Goal: Task Accomplishment & Management: Complete application form

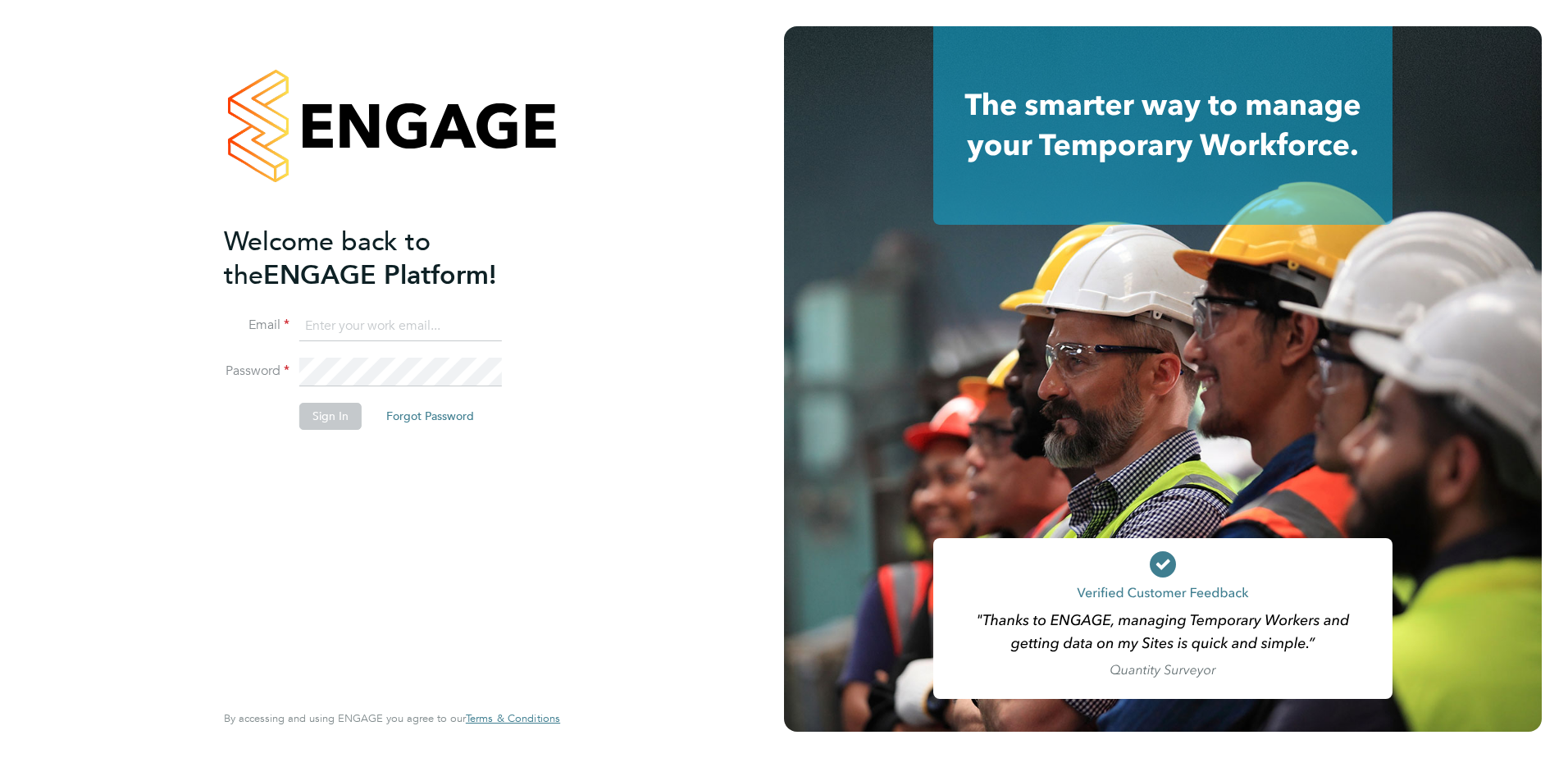
type input "Eleanor@boden-group.co.uk"
click at [326, 414] on button "Sign In" at bounding box center [330, 416] width 62 height 26
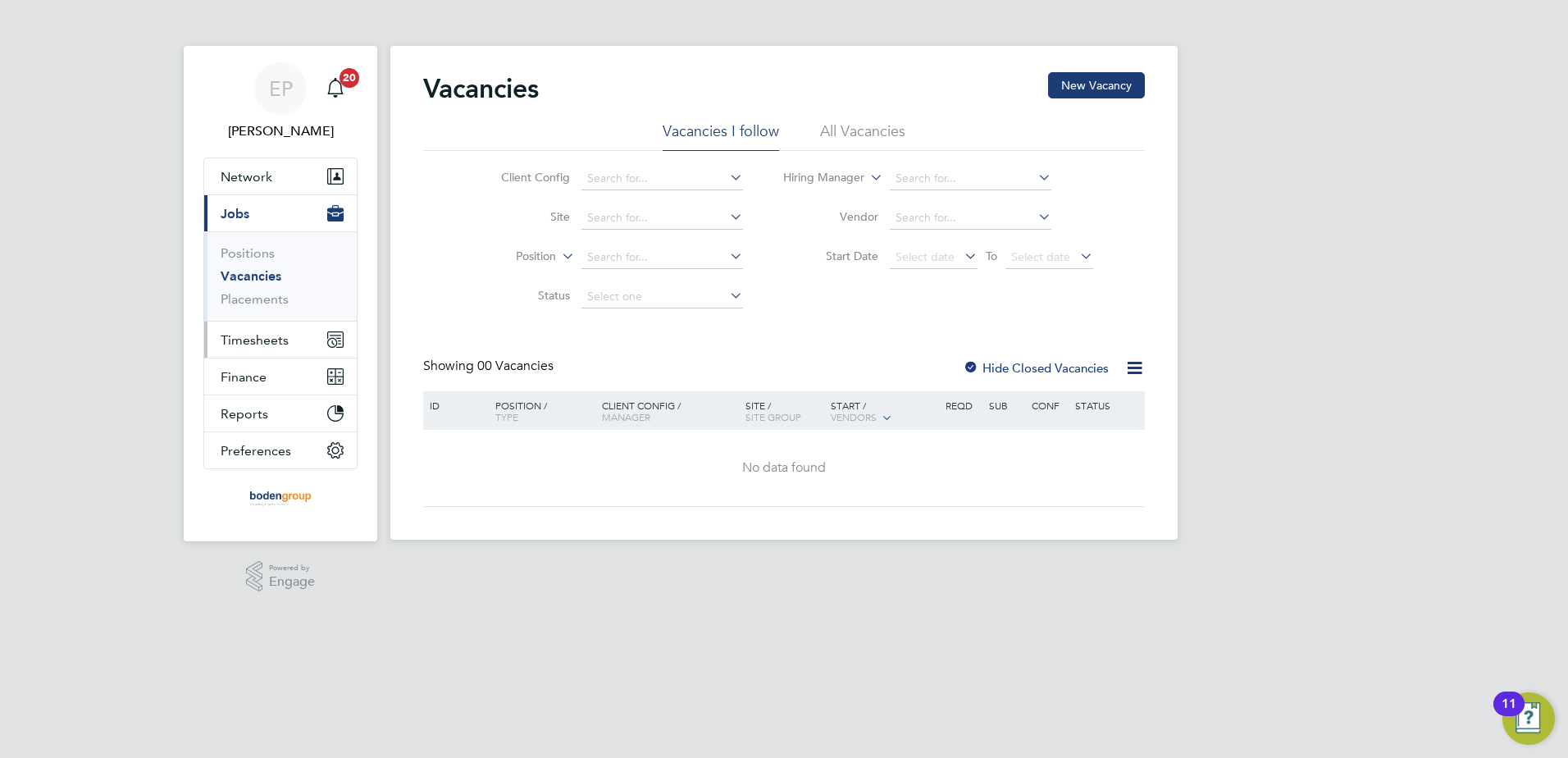
drag, startPoint x: 259, startPoint y: 346, endPoint x: 259, endPoint y: 336, distance: 10.0
click at [259, 346] on span "Timesheets" at bounding box center [255, 339] width 69 height 15
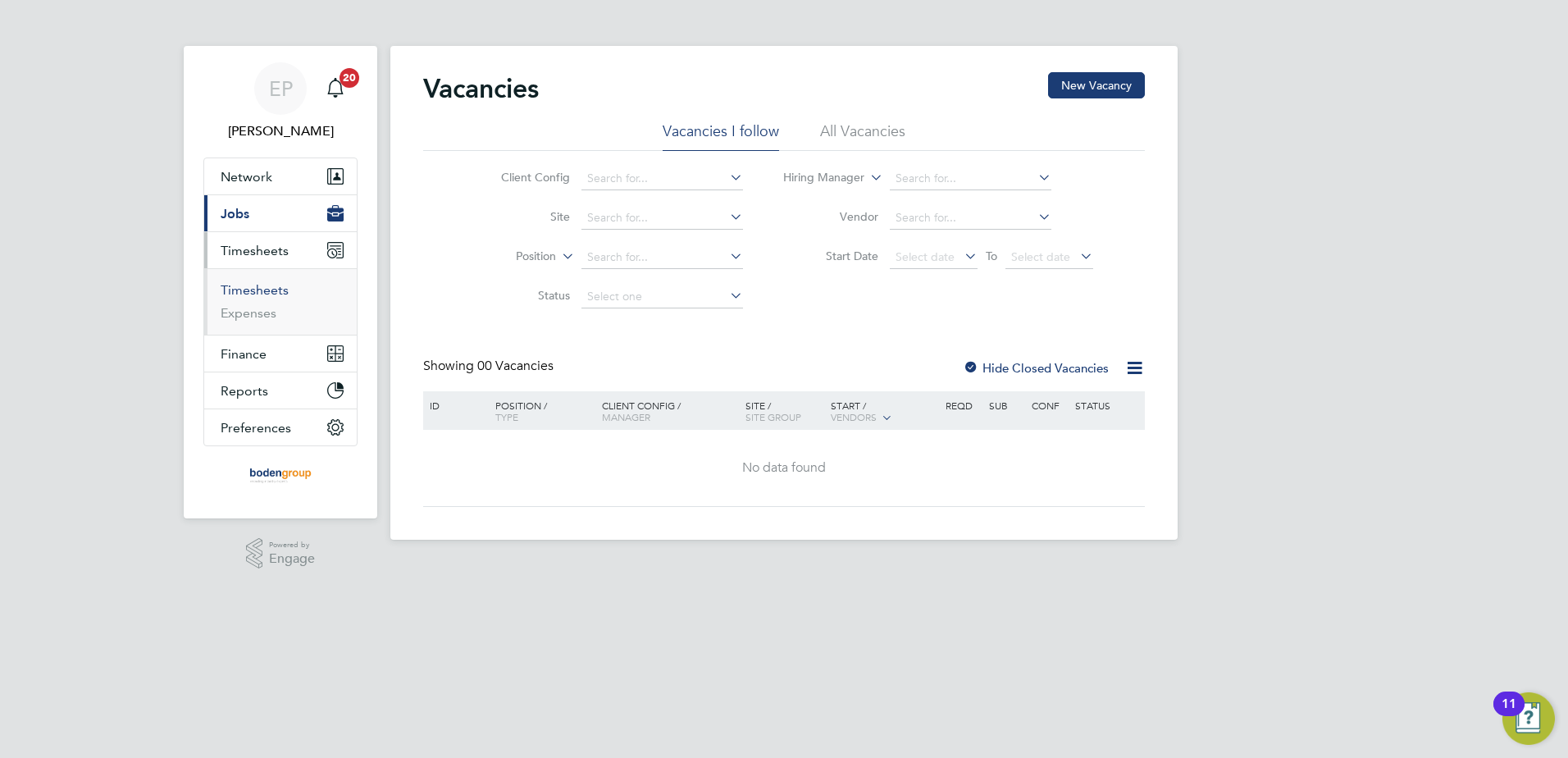
click at [266, 295] on link "Timesheets" at bounding box center [255, 289] width 69 height 15
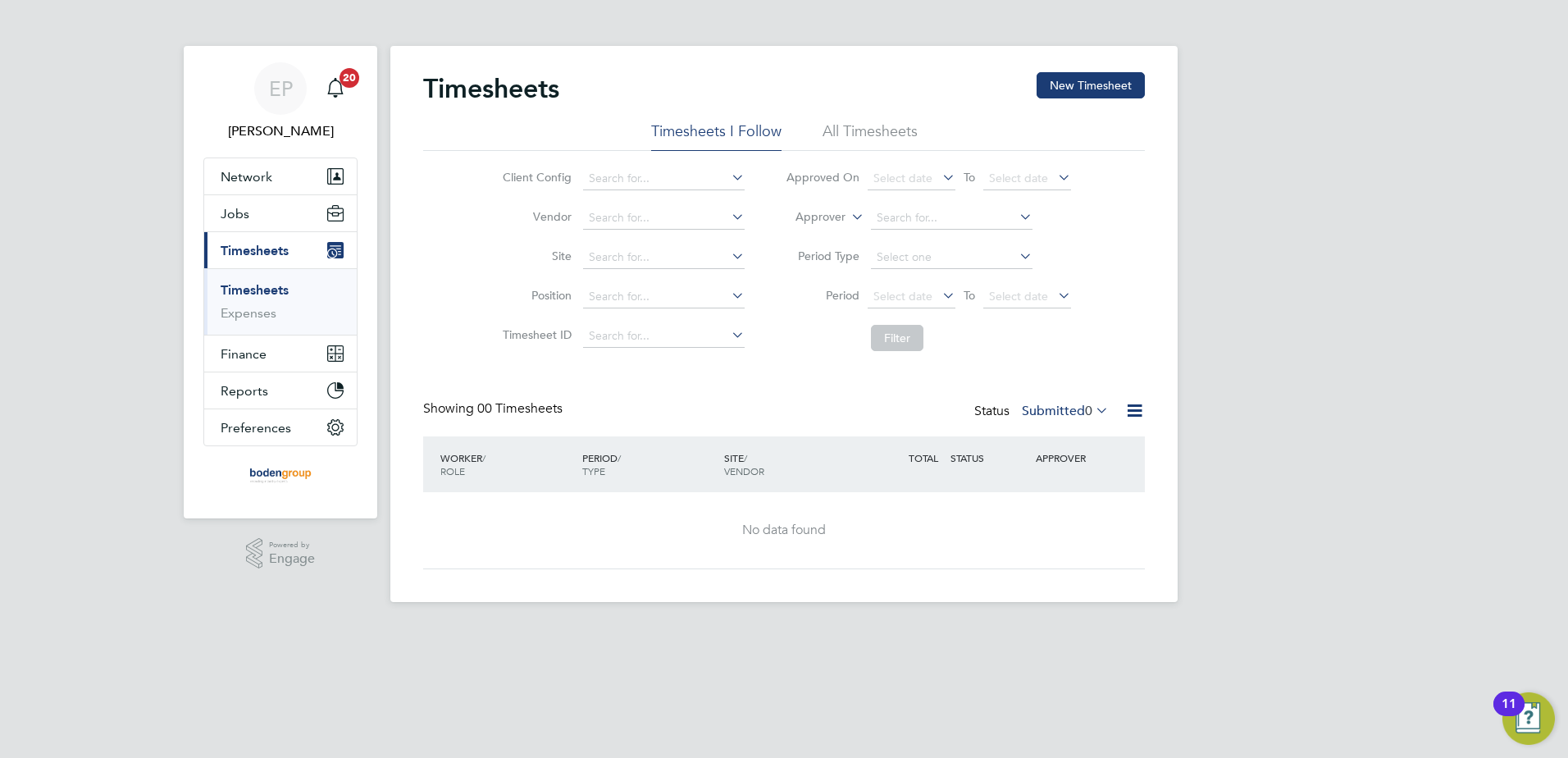
drag, startPoint x: 1091, startPoint y: 83, endPoint x: 1092, endPoint y: 99, distance: 16.0
click at [1092, 84] on button "New Timesheet" at bounding box center [1091, 85] width 108 height 26
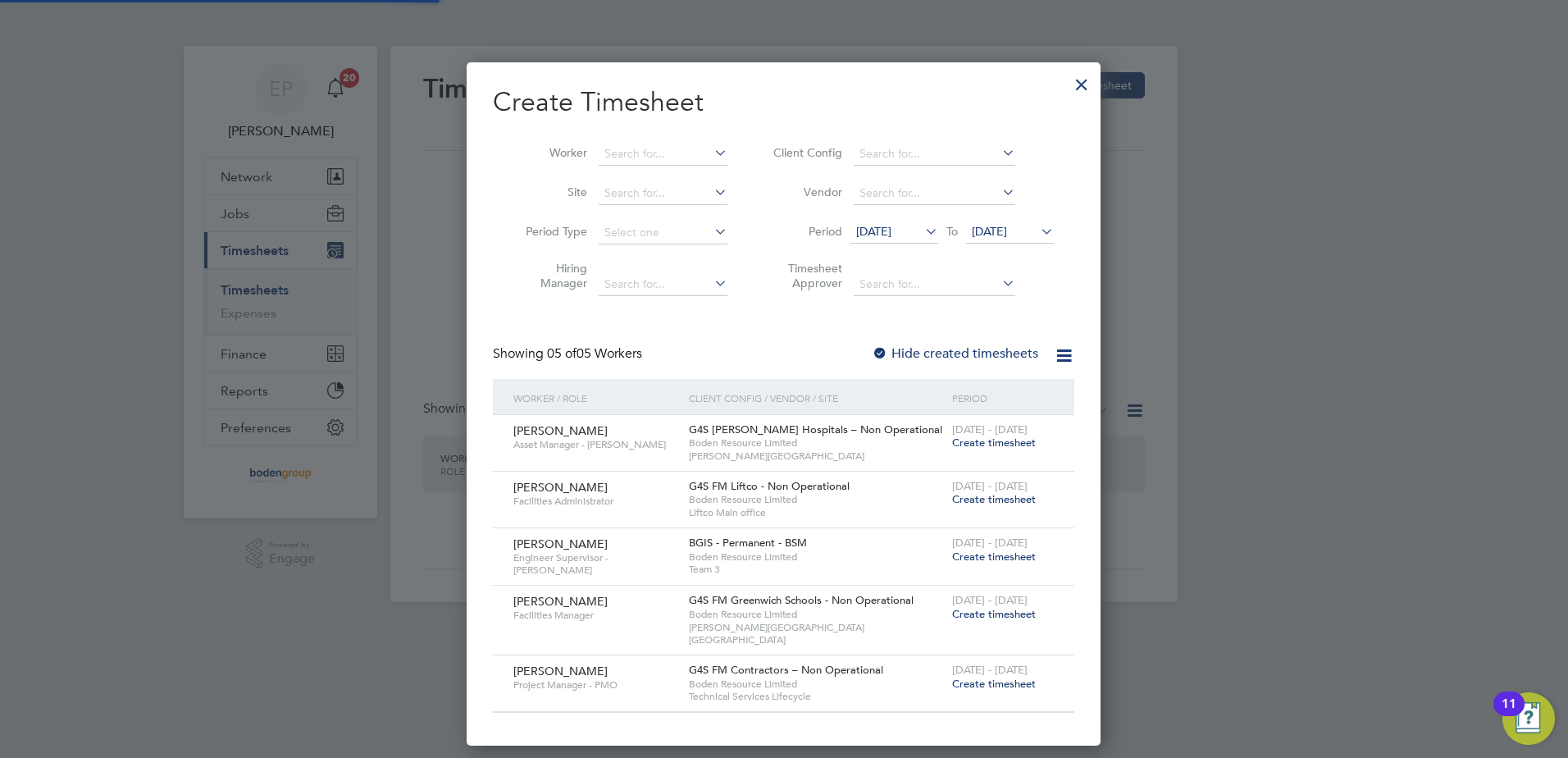
scroll to position [669, 635]
click at [971, 676] on span "Create timesheet" at bounding box center [994, 682] width 84 height 14
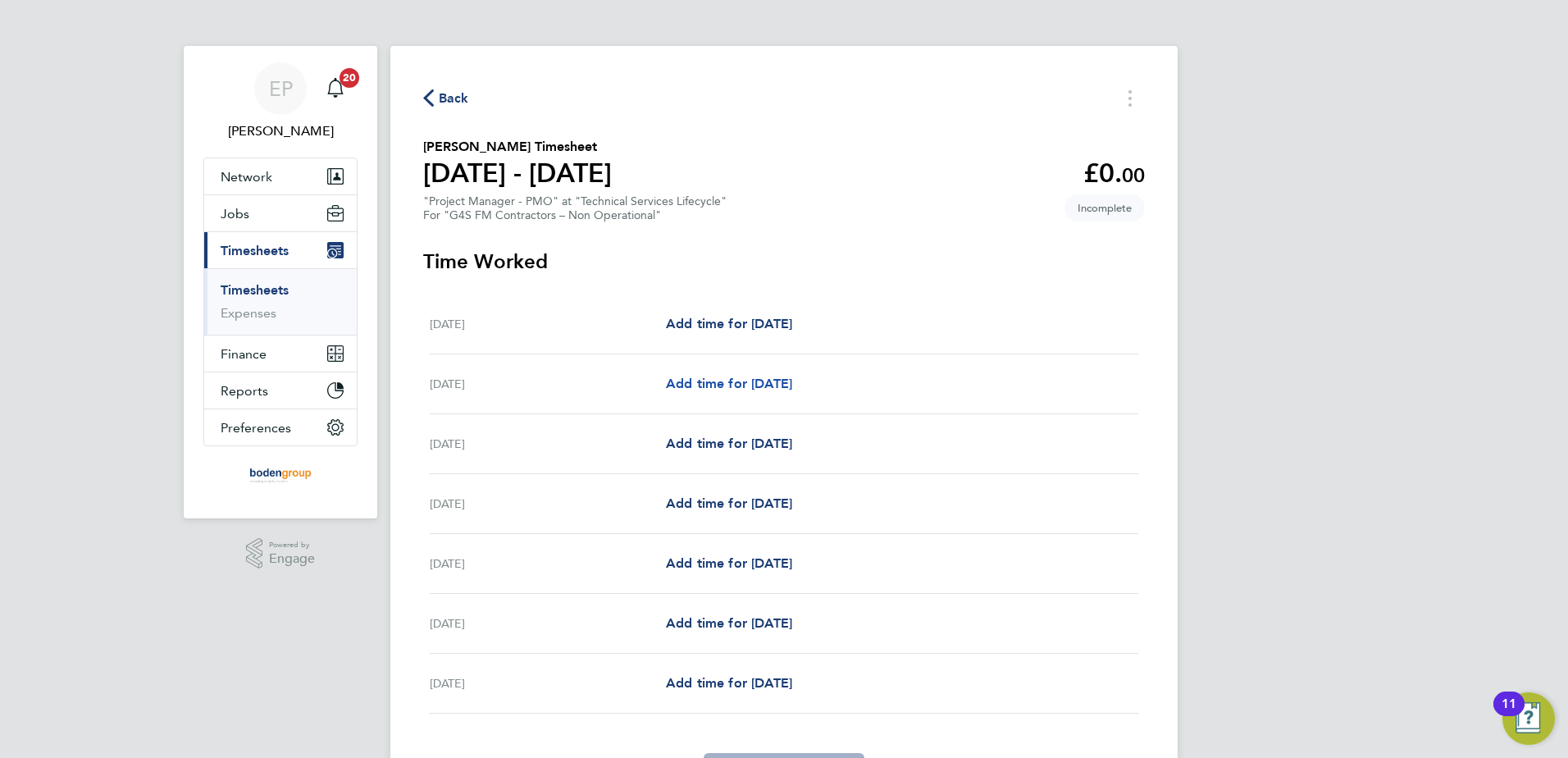
click at [743, 383] on span "Add time for Tue 23 Sep" at bounding box center [729, 383] width 126 height 15
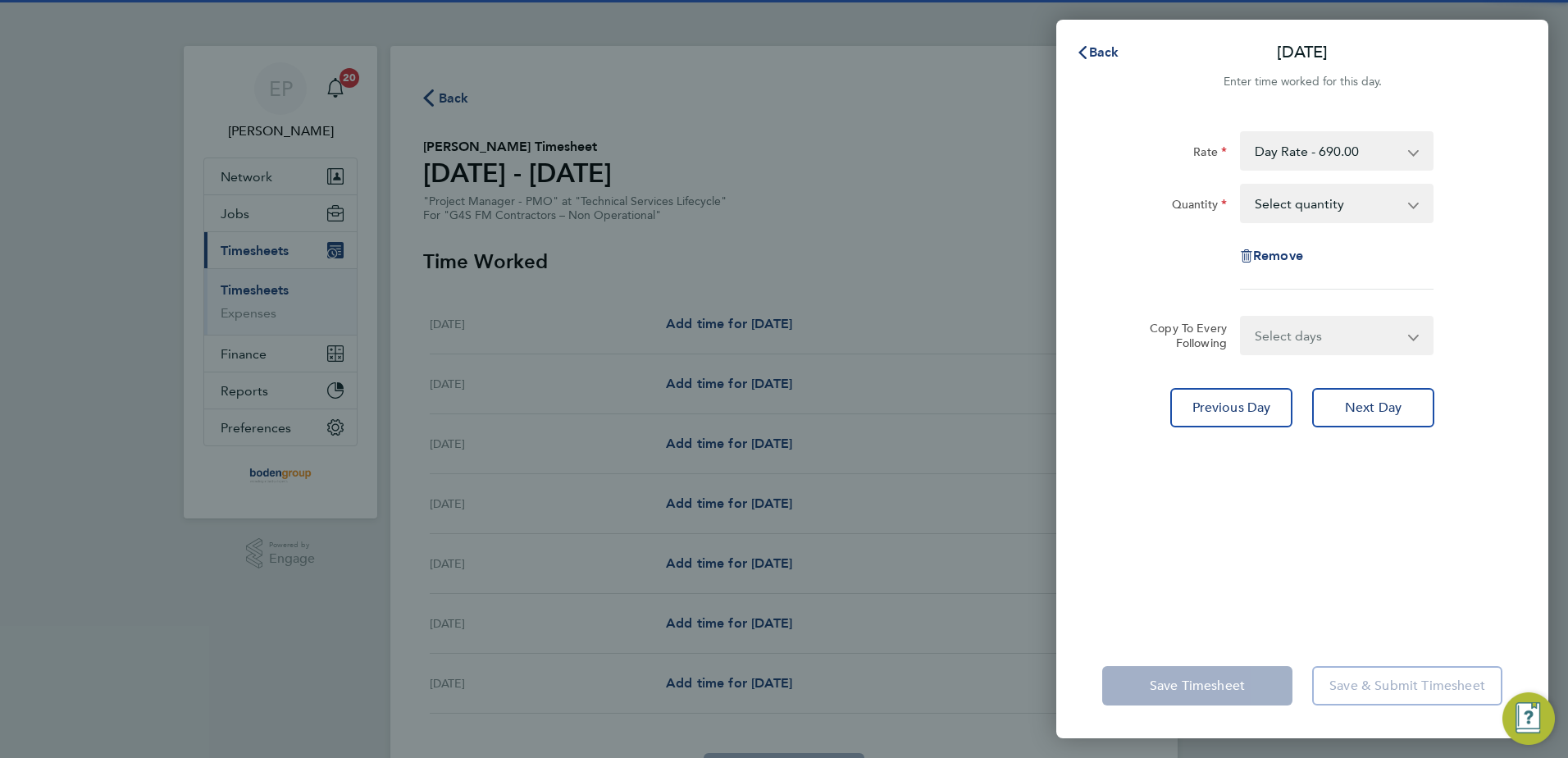
drag, startPoint x: 1290, startPoint y: 206, endPoint x: 1292, endPoint y: 227, distance: 21.1
click at [1292, 227] on div "Rate Day Rate - 690.00 Quantity Select quantity 0.5 1 Remove" at bounding box center [1303, 211] width 400 height 159
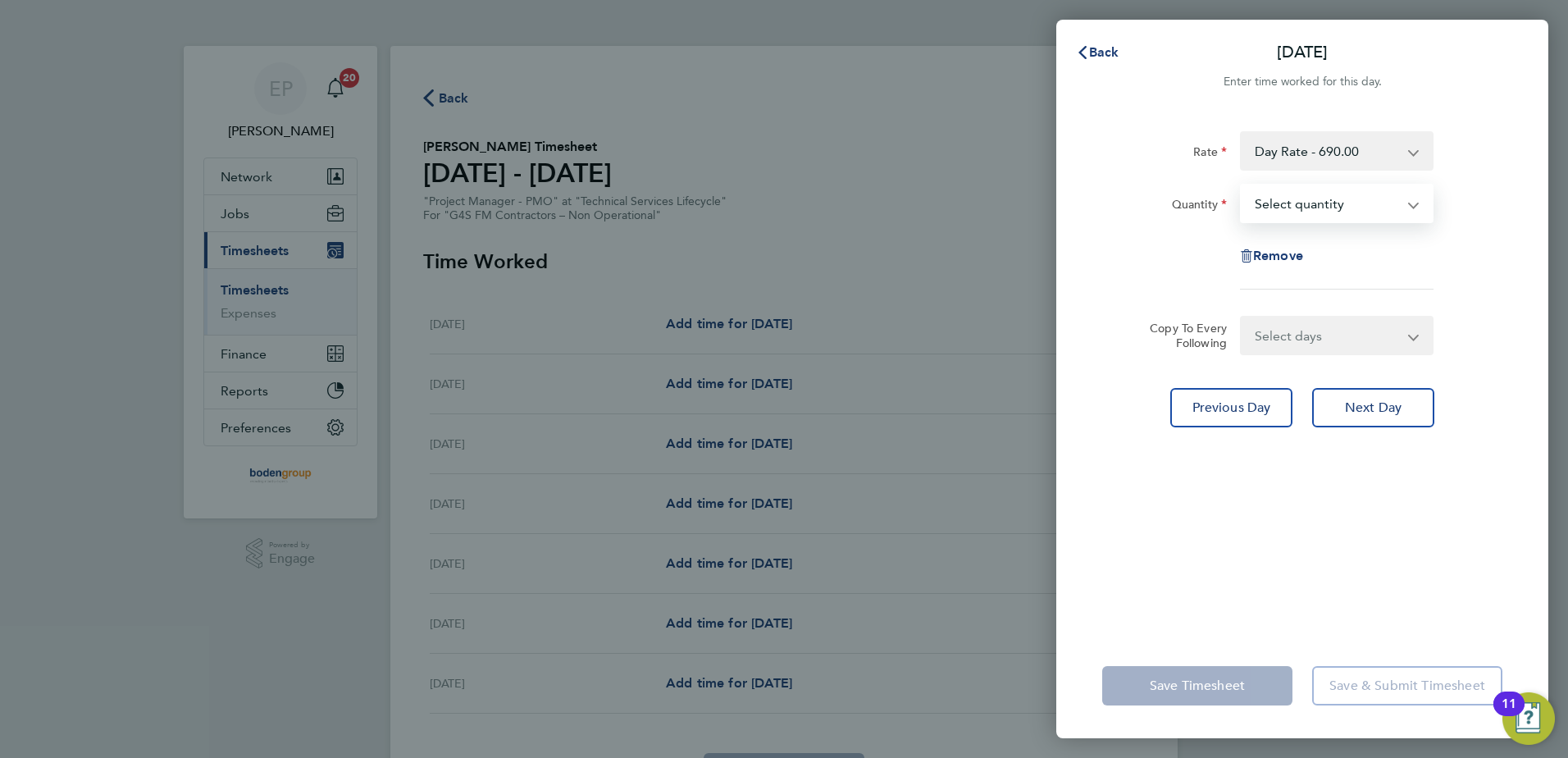
select select "1"
click at [1242, 186] on select "Select quantity 0.5 1" at bounding box center [1326, 204] width 170 height 36
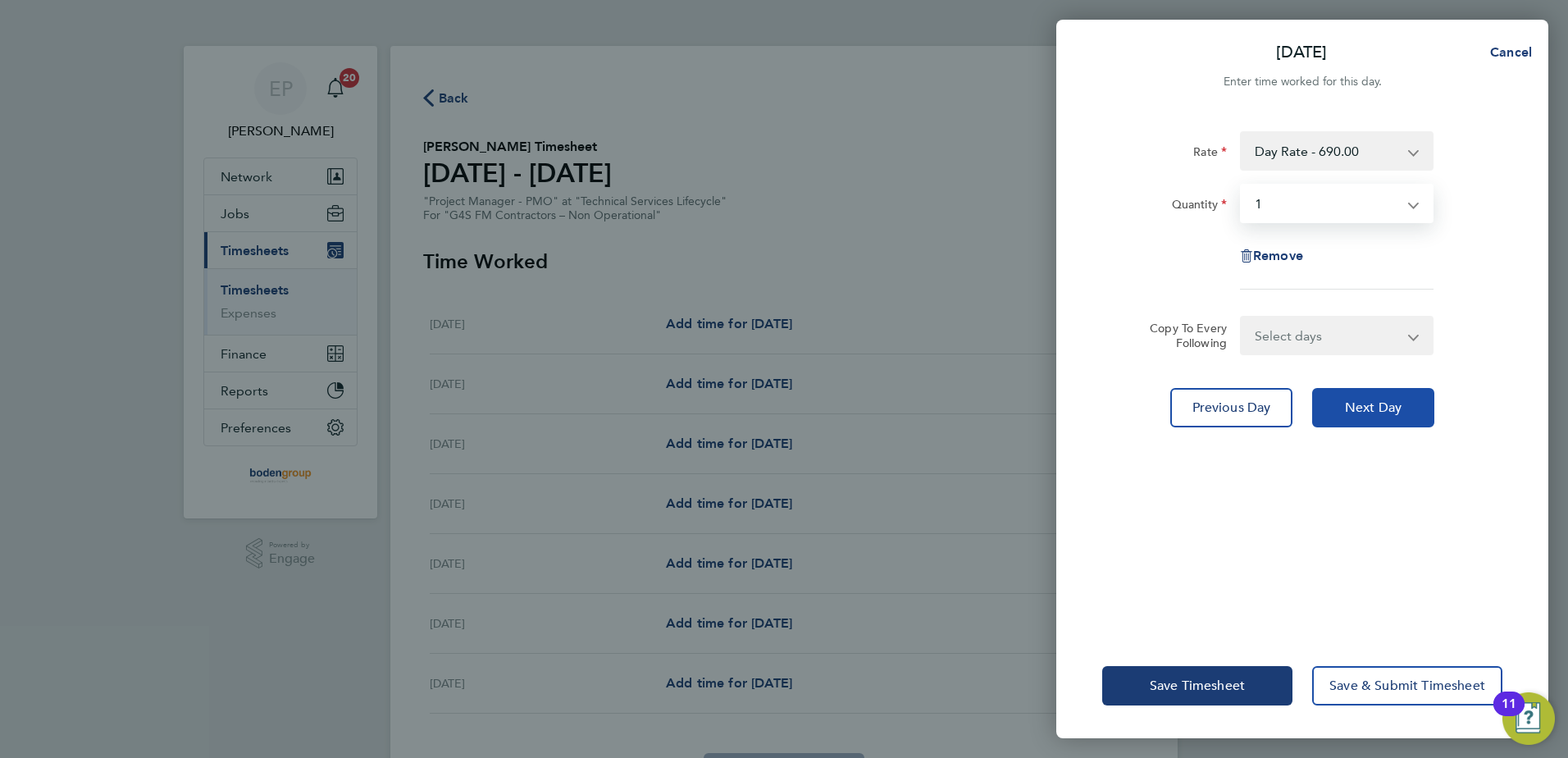
click at [1368, 421] on button "Next Day" at bounding box center [1373, 407] width 123 height 40
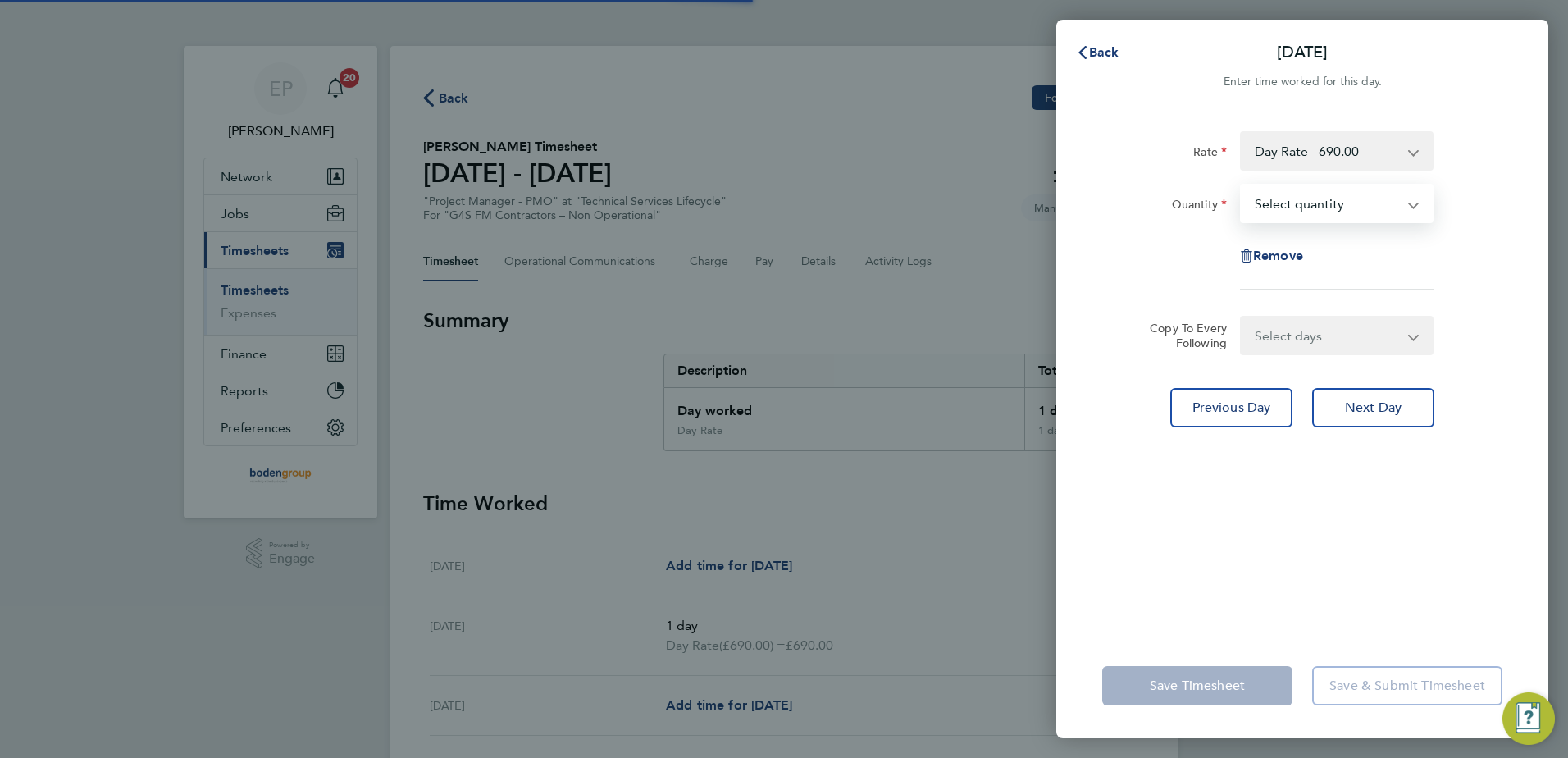
drag, startPoint x: 1354, startPoint y: 197, endPoint x: 1343, endPoint y: 223, distance: 28.2
click at [1354, 202] on select "Select quantity 0.5 1" at bounding box center [1326, 204] width 170 height 36
select select "1"
click at [1242, 186] on select "Select quantity 0.5 1" at bounding box center [1326, 204] width 170 height 36
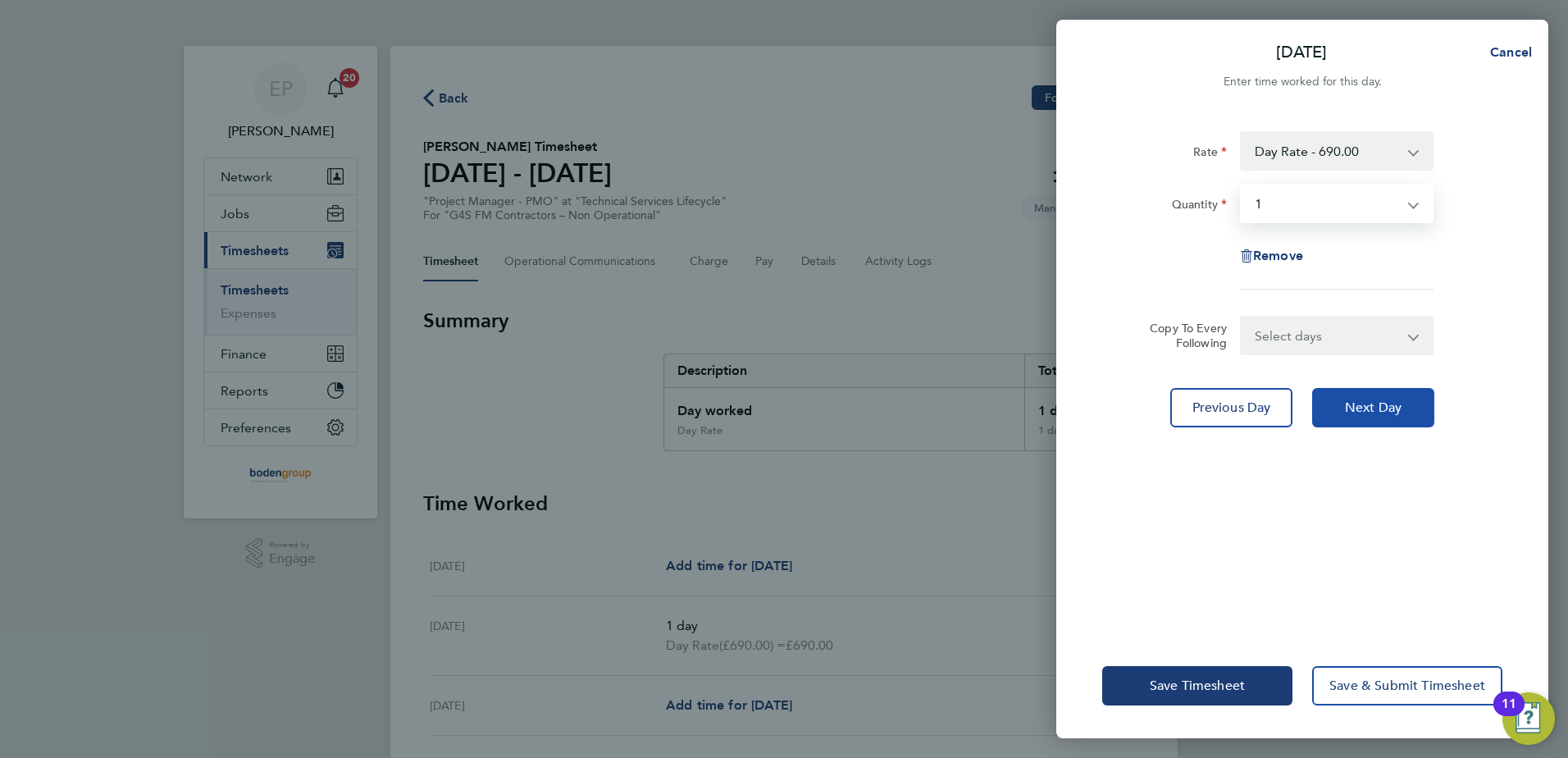
click at [1399, 392] on button "Next Day" at bounding box center [1373, 407] width 123 height 40
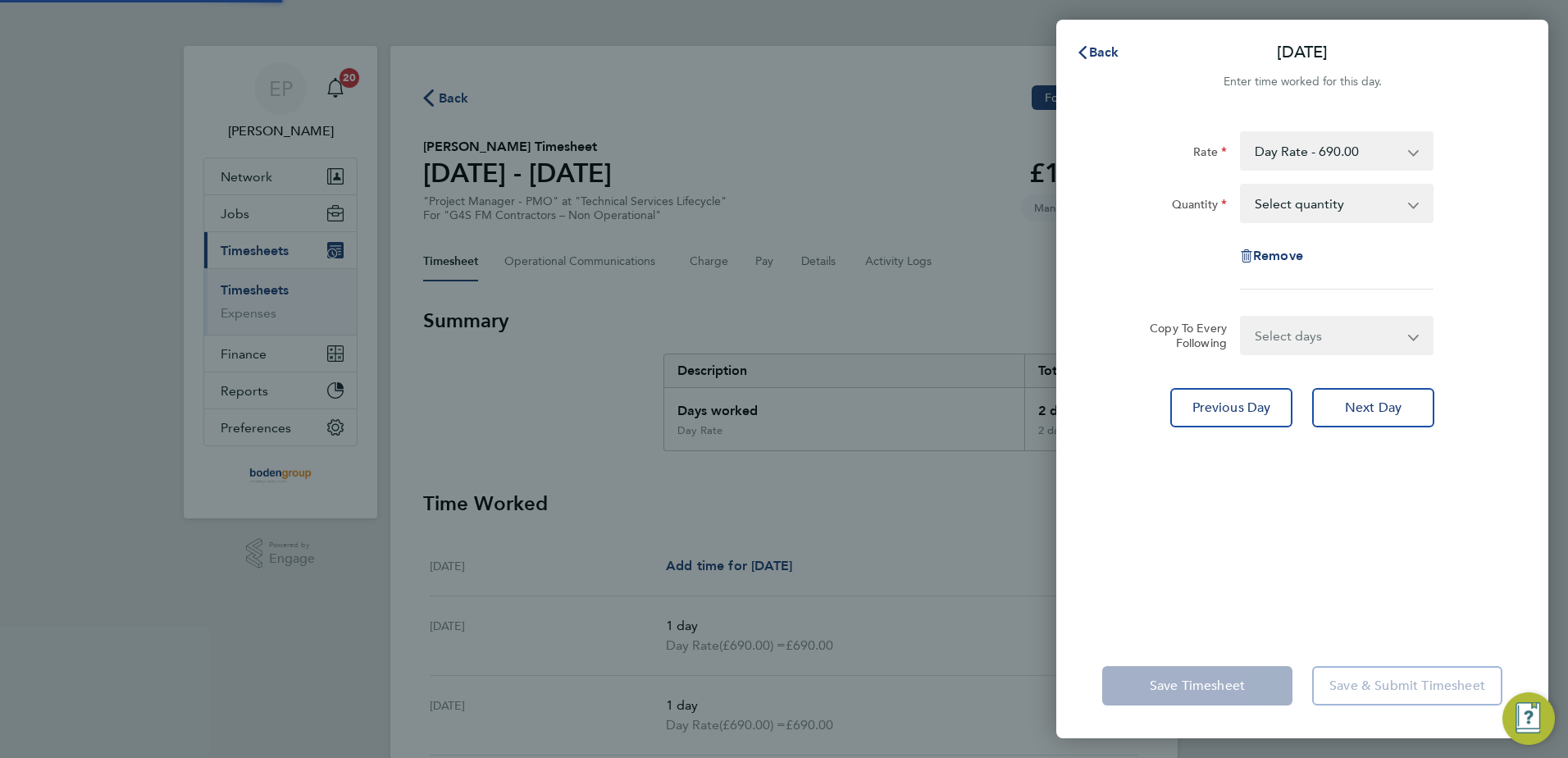
drag, startPoint x: 1370, startPoint y: 205, endPoint x: 1358, endPoint y: 221, distance: 20.0
click at [1367, 196] on select "Select quantity 0.5 1" at bounding box center [1326, 204] width 170 height 36
select select "1"
click at [1242, 186] on select "Select quantity 0.5 1" at bounding box center [1326, 204] width 170 height 36
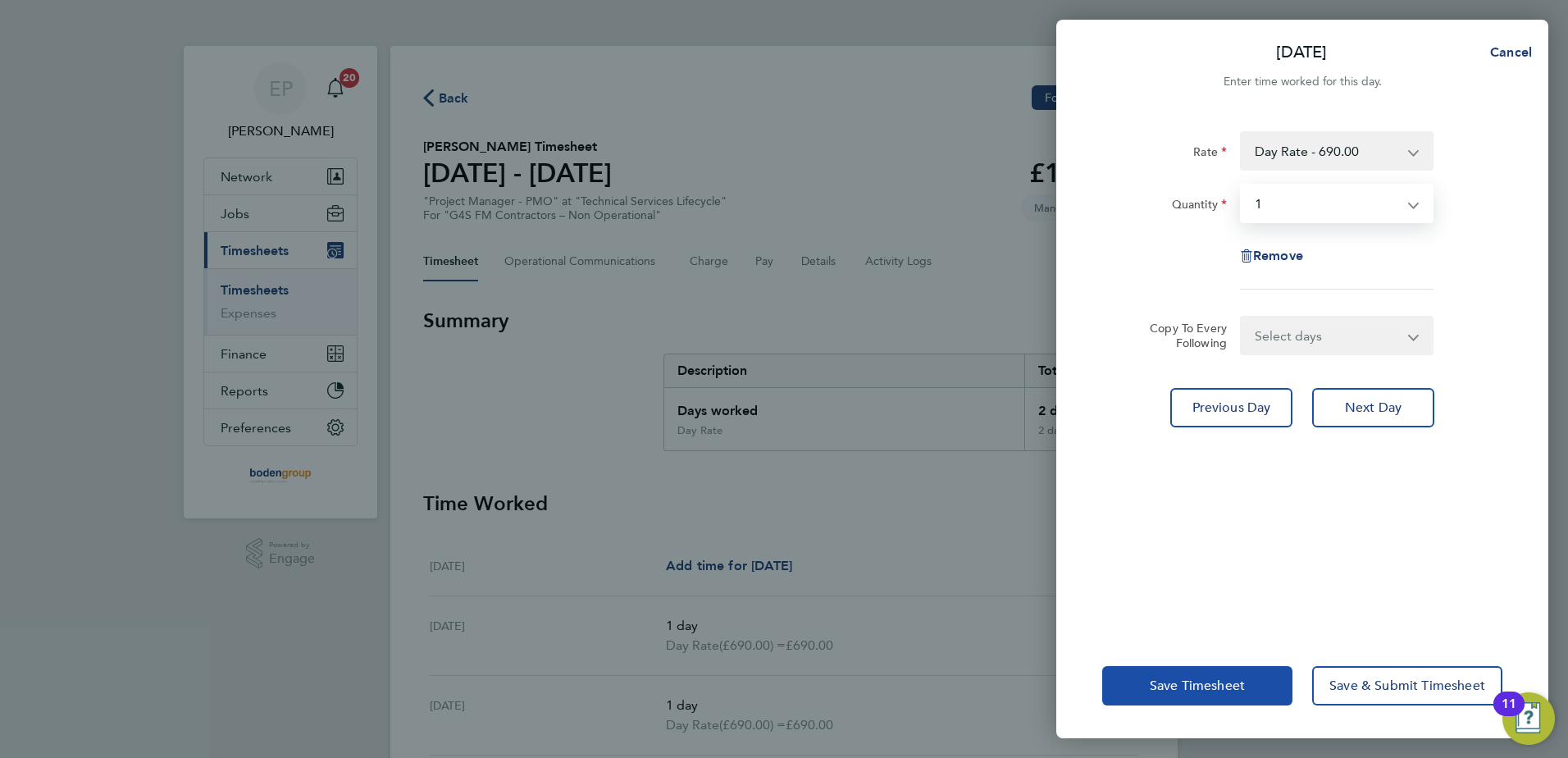
click at [1221, 699] on button "Save Timesheet" at bounding box center [1197, 686] width 190 height 40
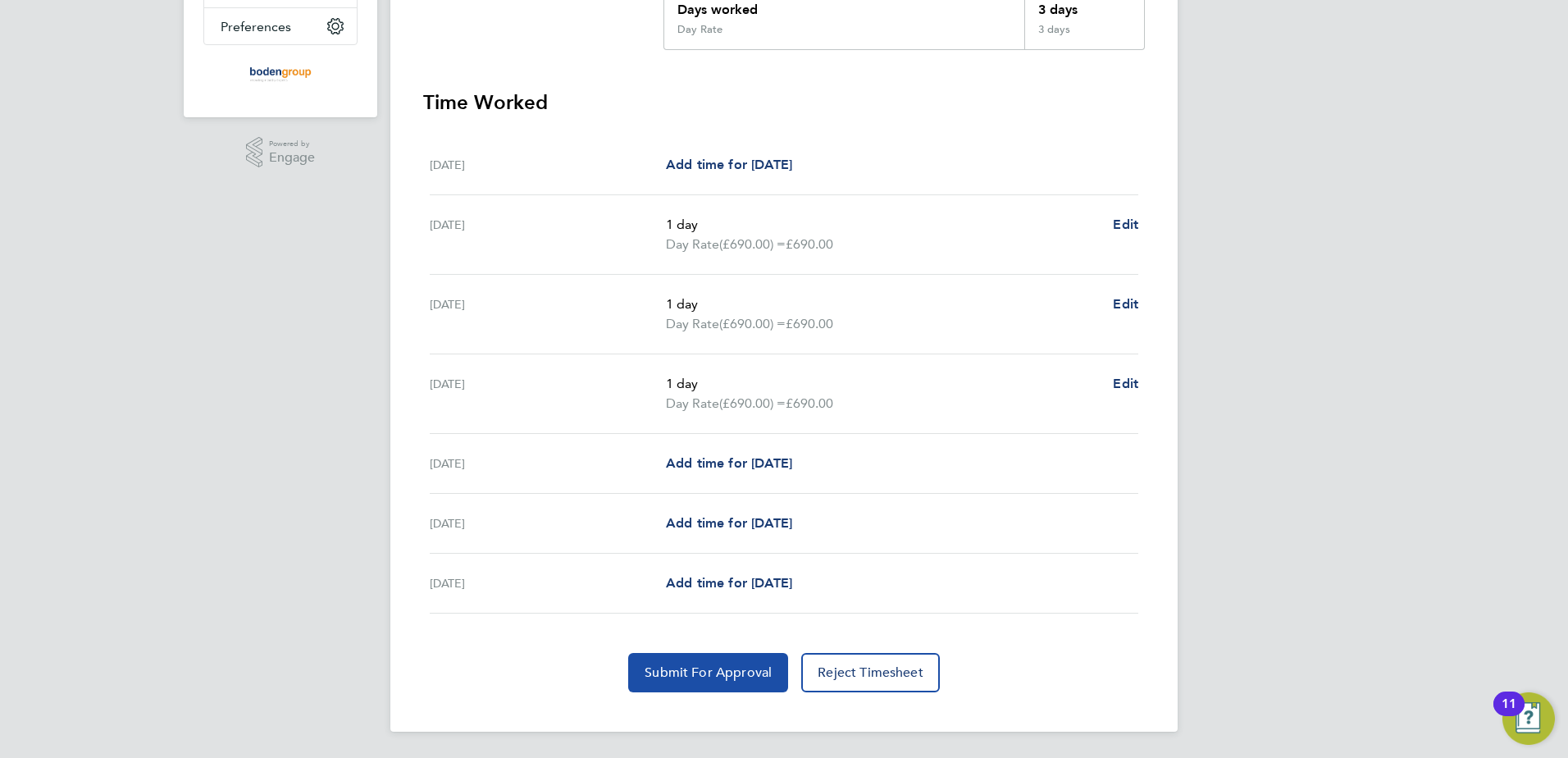
click at [744, 673] on span "Submit For Approval" at bounding box center [708, 672] width 127 height 16
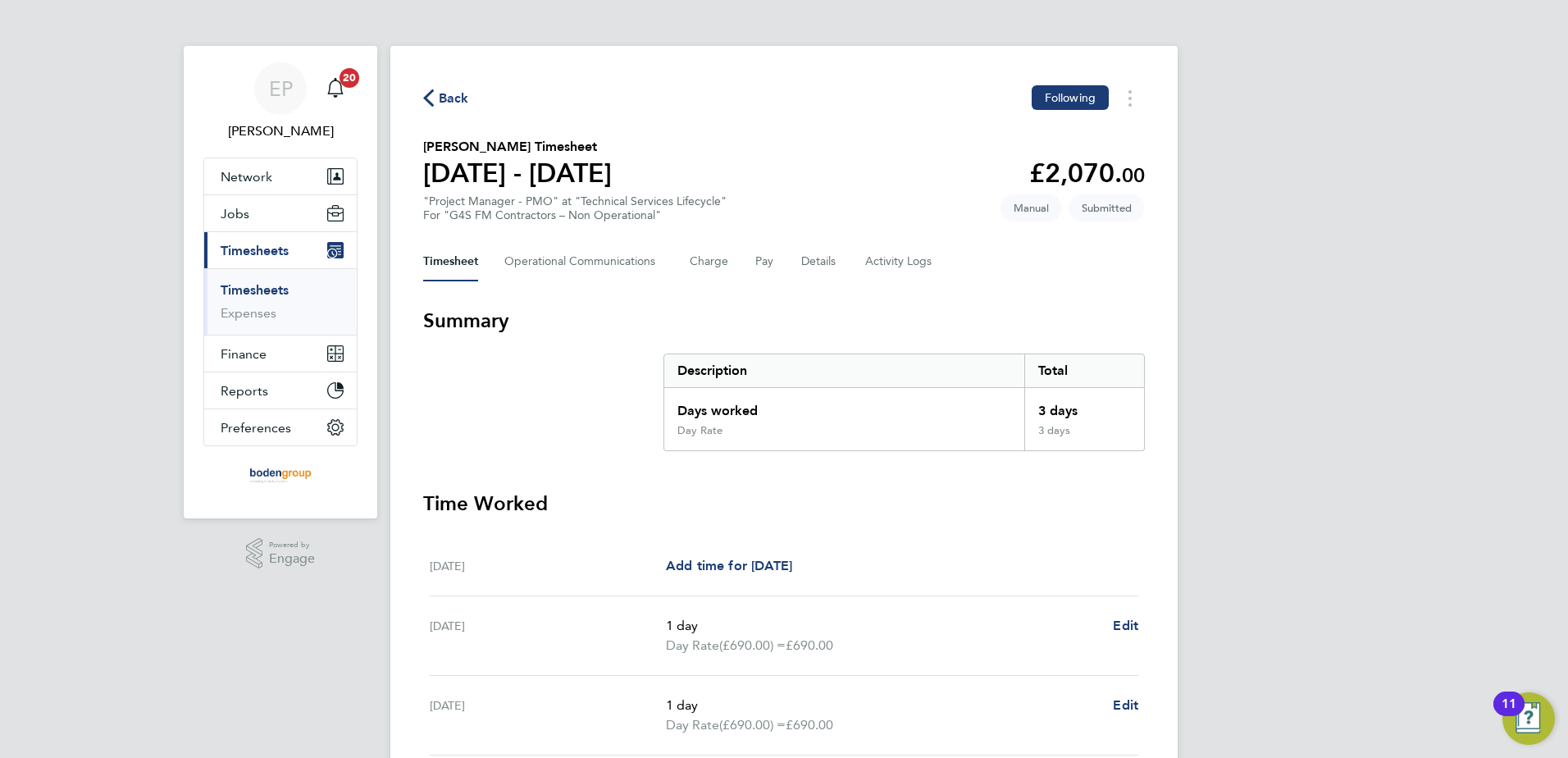
click at [451, 87] on button "Back" at bounding box center [445, 97] width 46 height 21
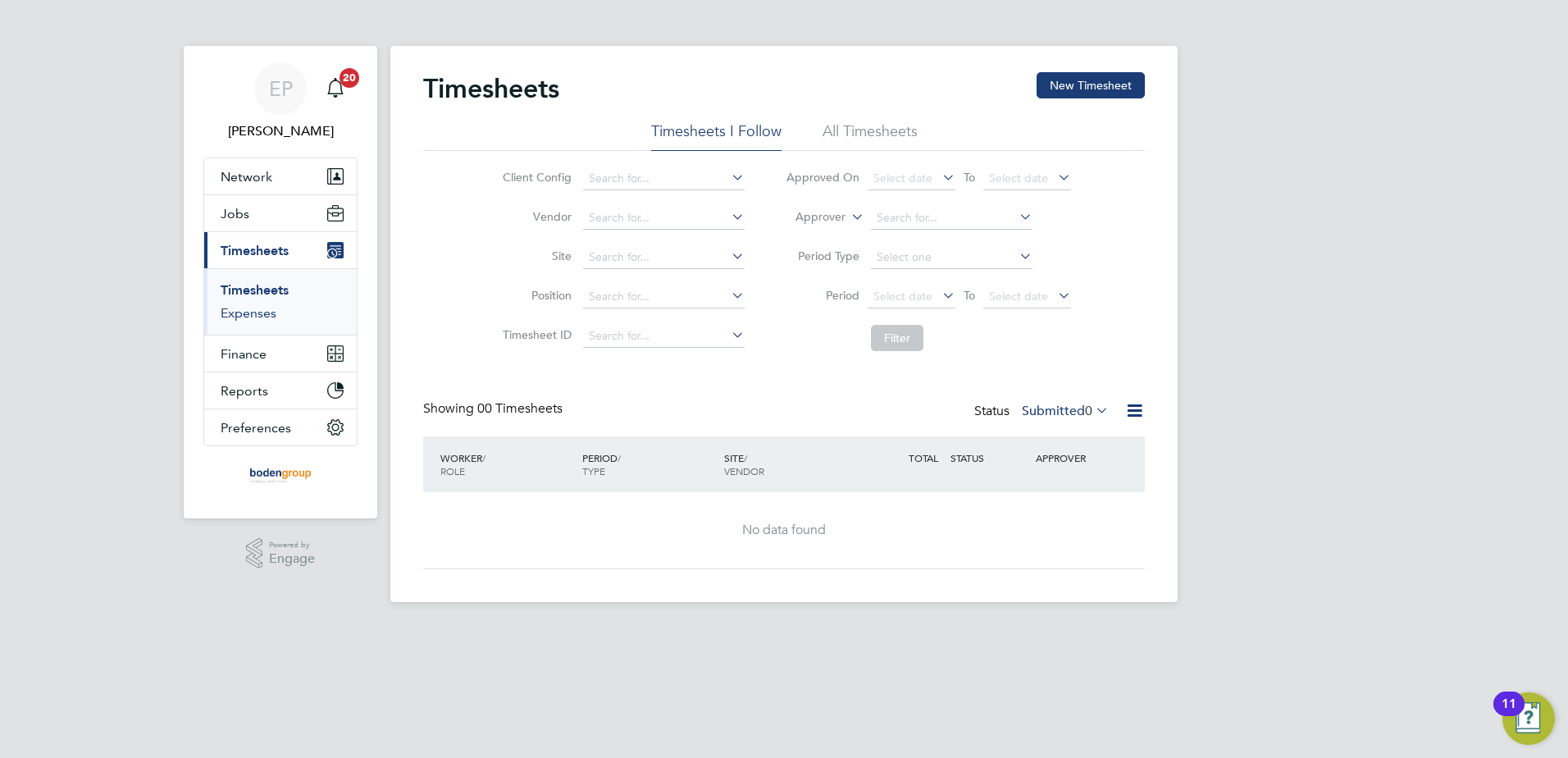
click at [263, 314] on link "Expenses" at bounding box center [249, 312] width 56 height 15
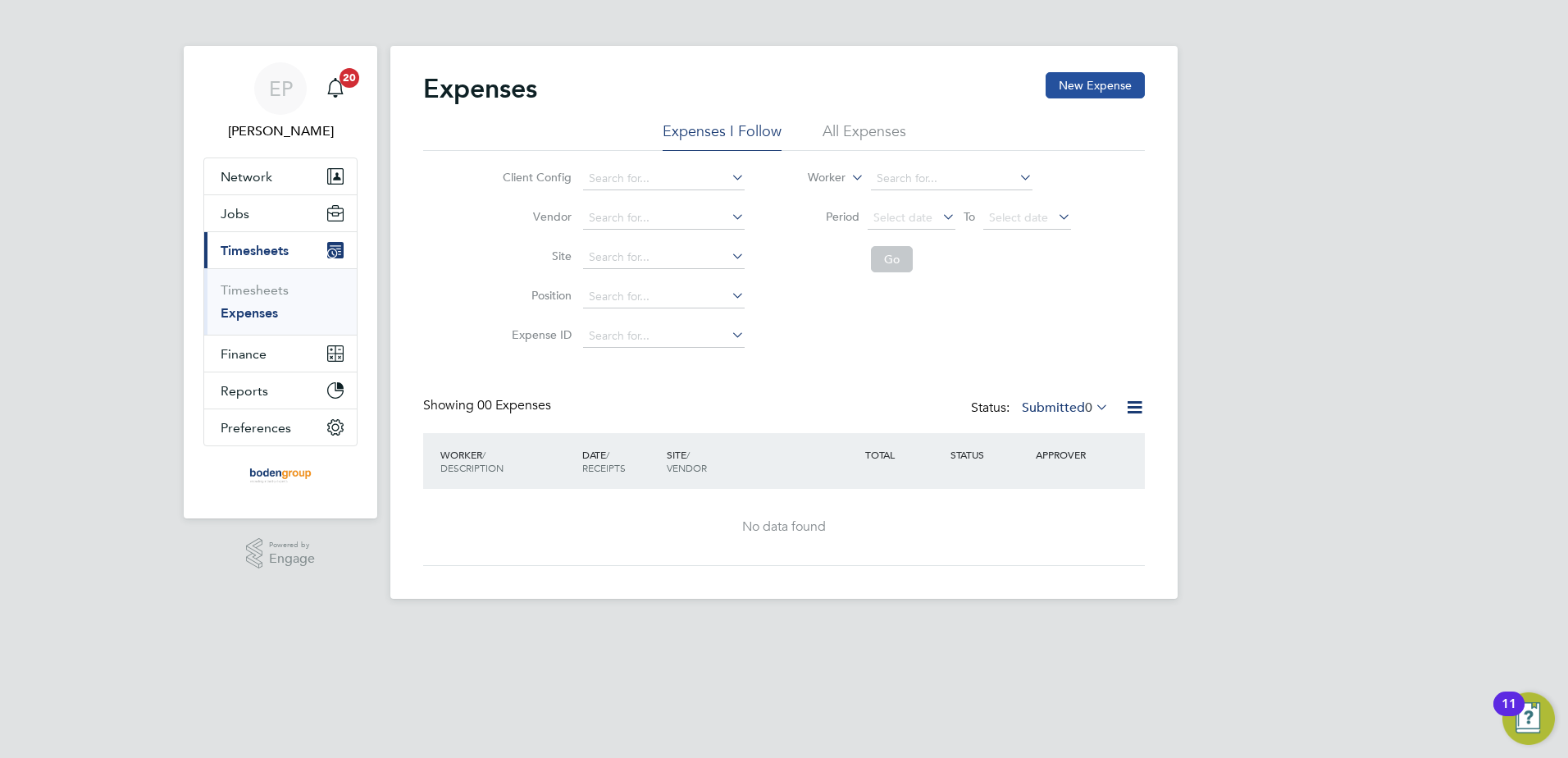
click at [1114, 84] on button "New Expense" at bounding box center [1096, 85] width 99 height 26
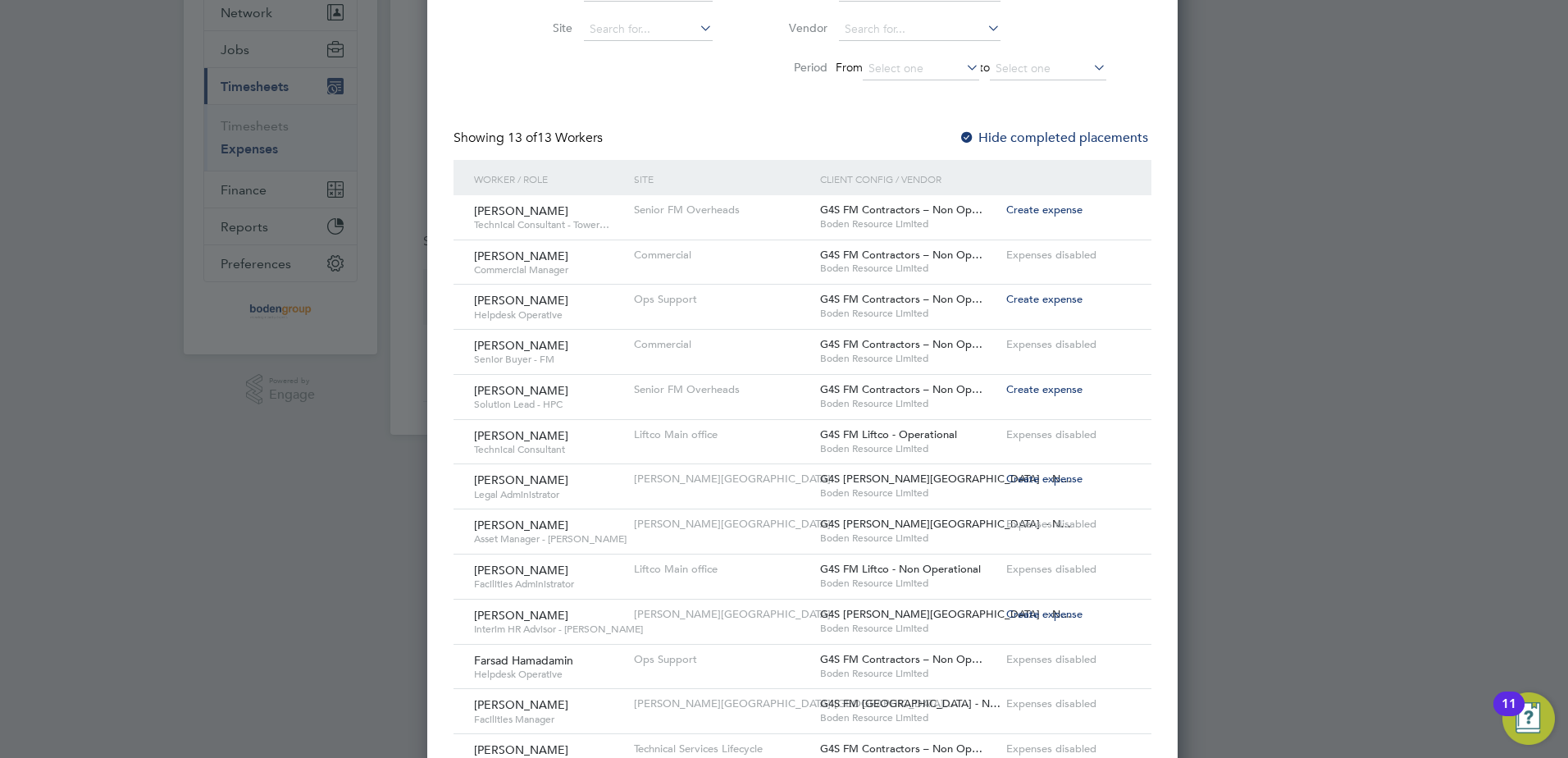
click at [1011, 205] on span "Create expense" at bounding box center [1044, 209] width 77 height 14
type input "Adam Burden"
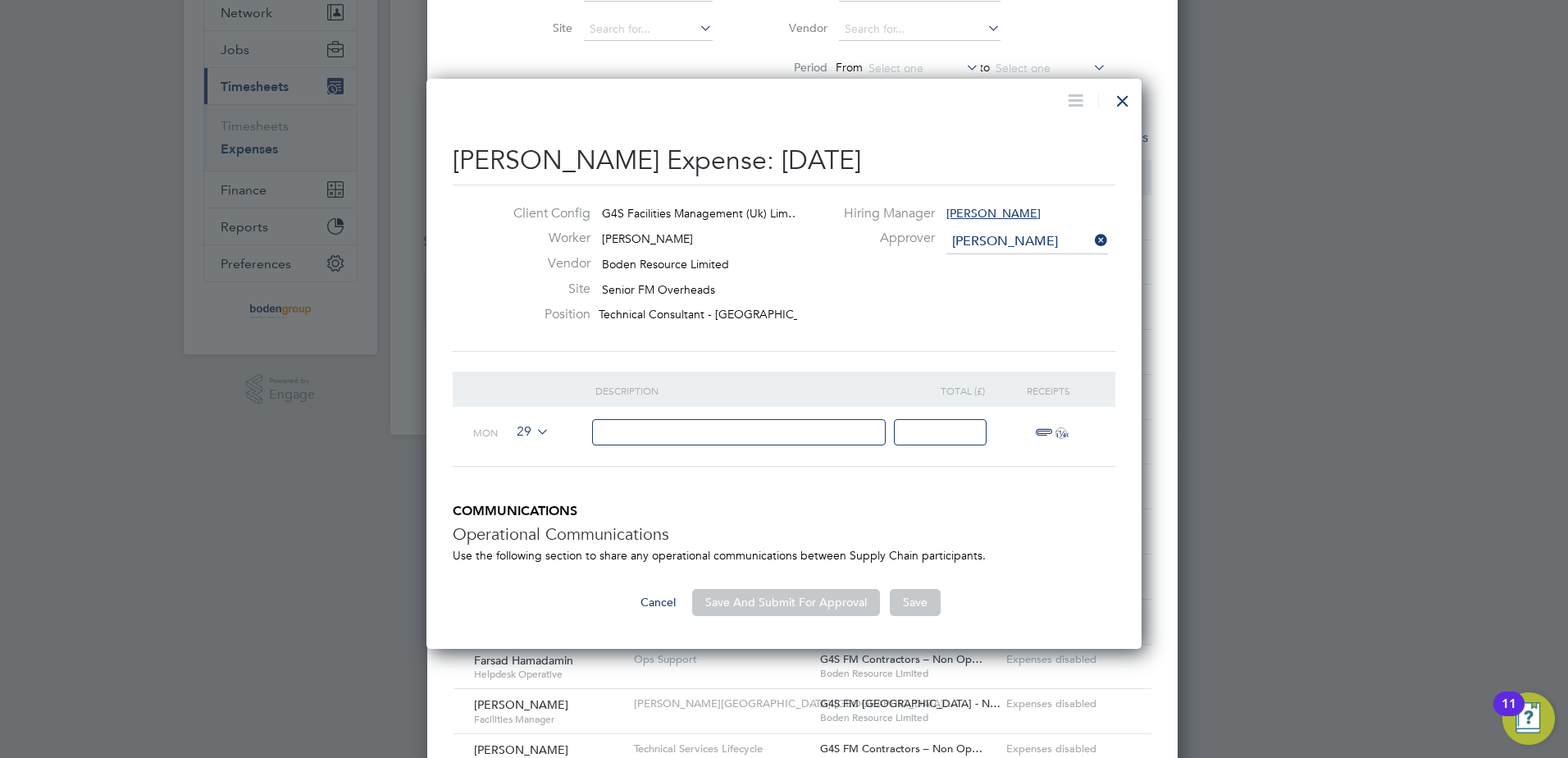
click at [528, 434] on span "29" at bounding box center [530, 432] width 39 height 18
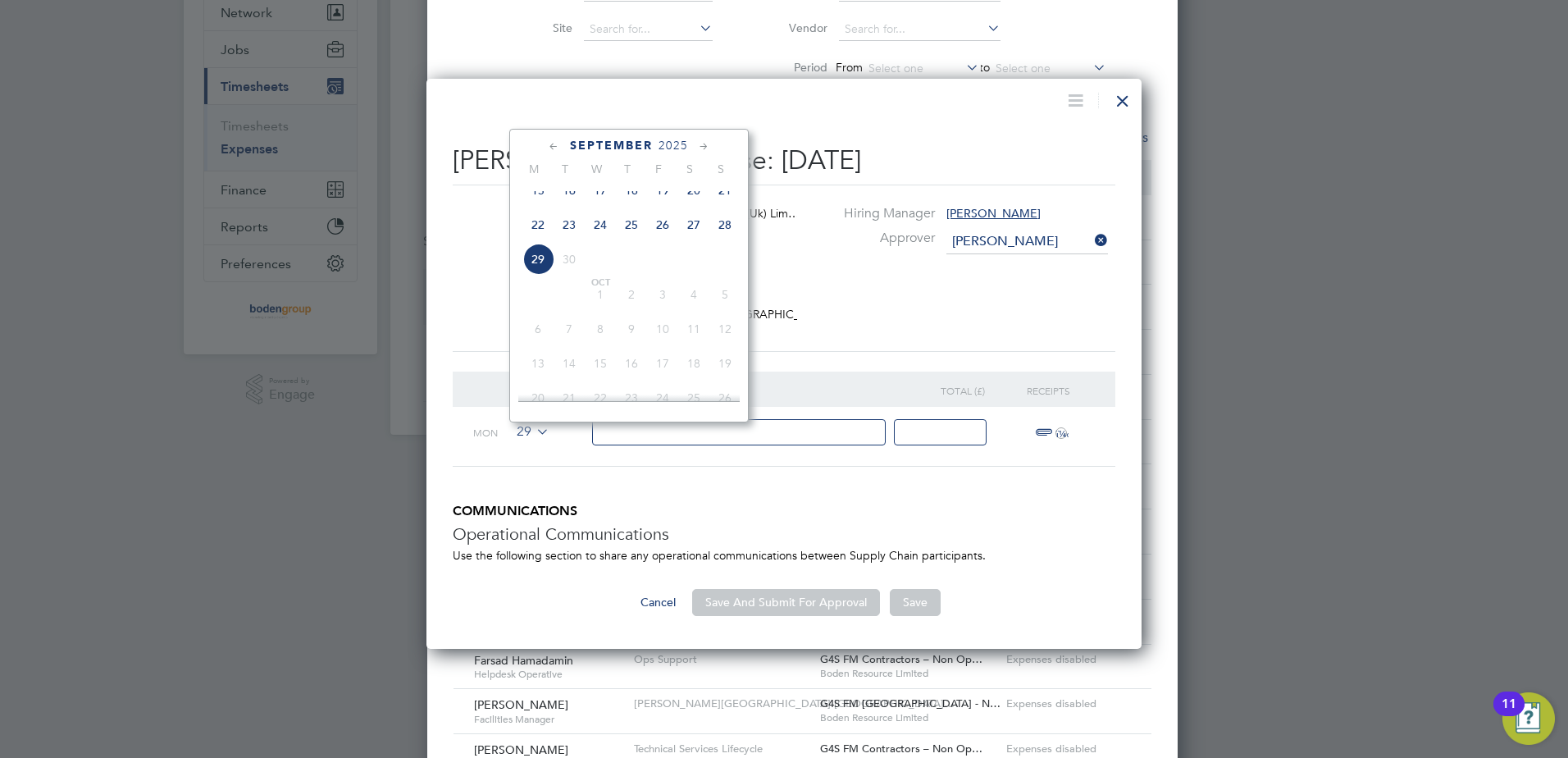
drag, startPoint x: 717, startPoint y: 237, endPoint x: 712, endPoint y: 274, distance: 37.3
click at [720, 238] on span "28" at bounding box center [725, 224] width 32 height 32
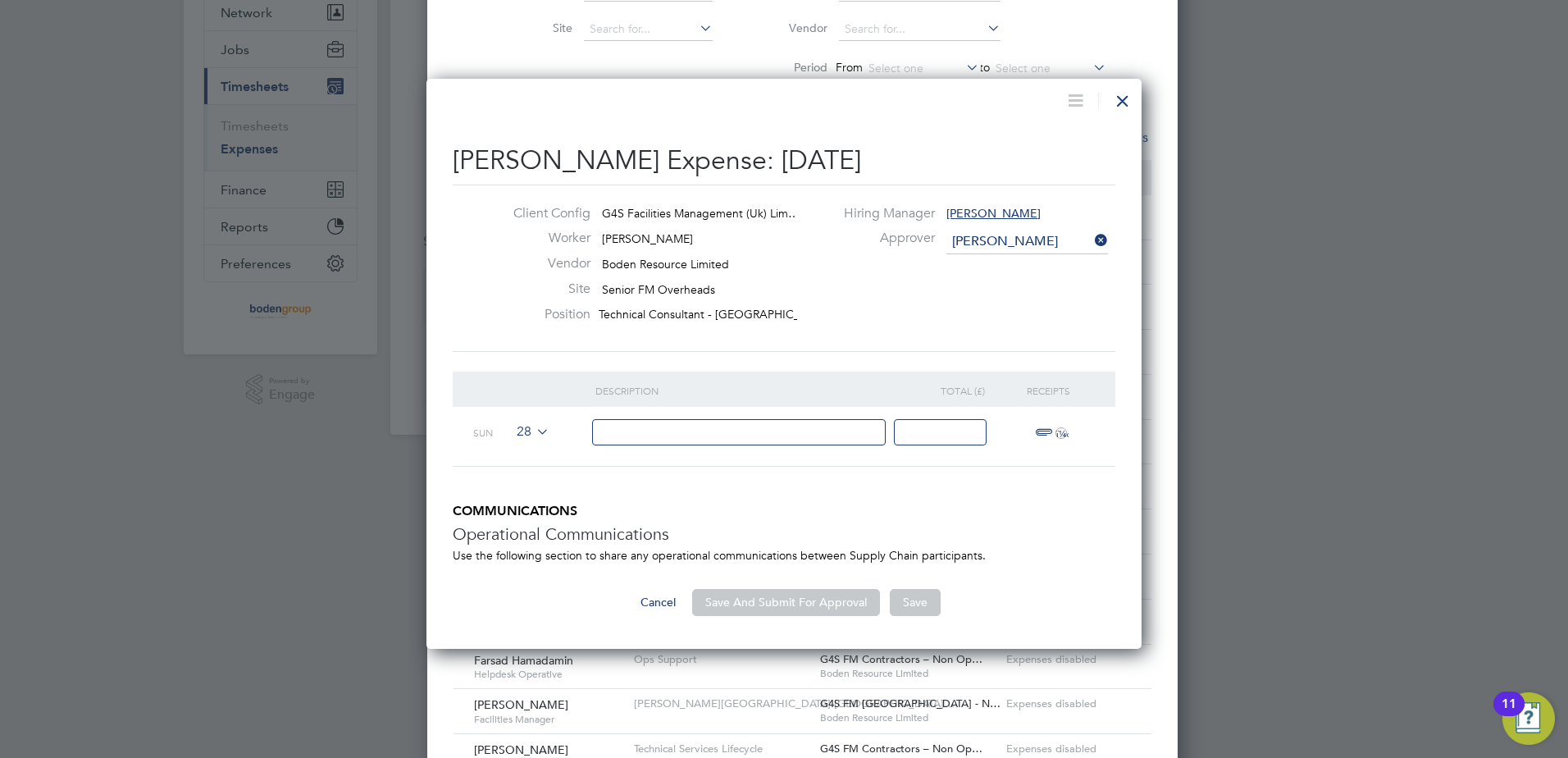
click at [645, 434] on input at bounding box center [739, 433] width 295 height 27
paste input "Travel to SPV Deep Dive meeting in London 25-Sep-25"
type input "Travel to SPV Deep Dive meeting in London 25-Sep-25"
click at [939, 436] on input at bounding box center [940, 433] width 93 height 27
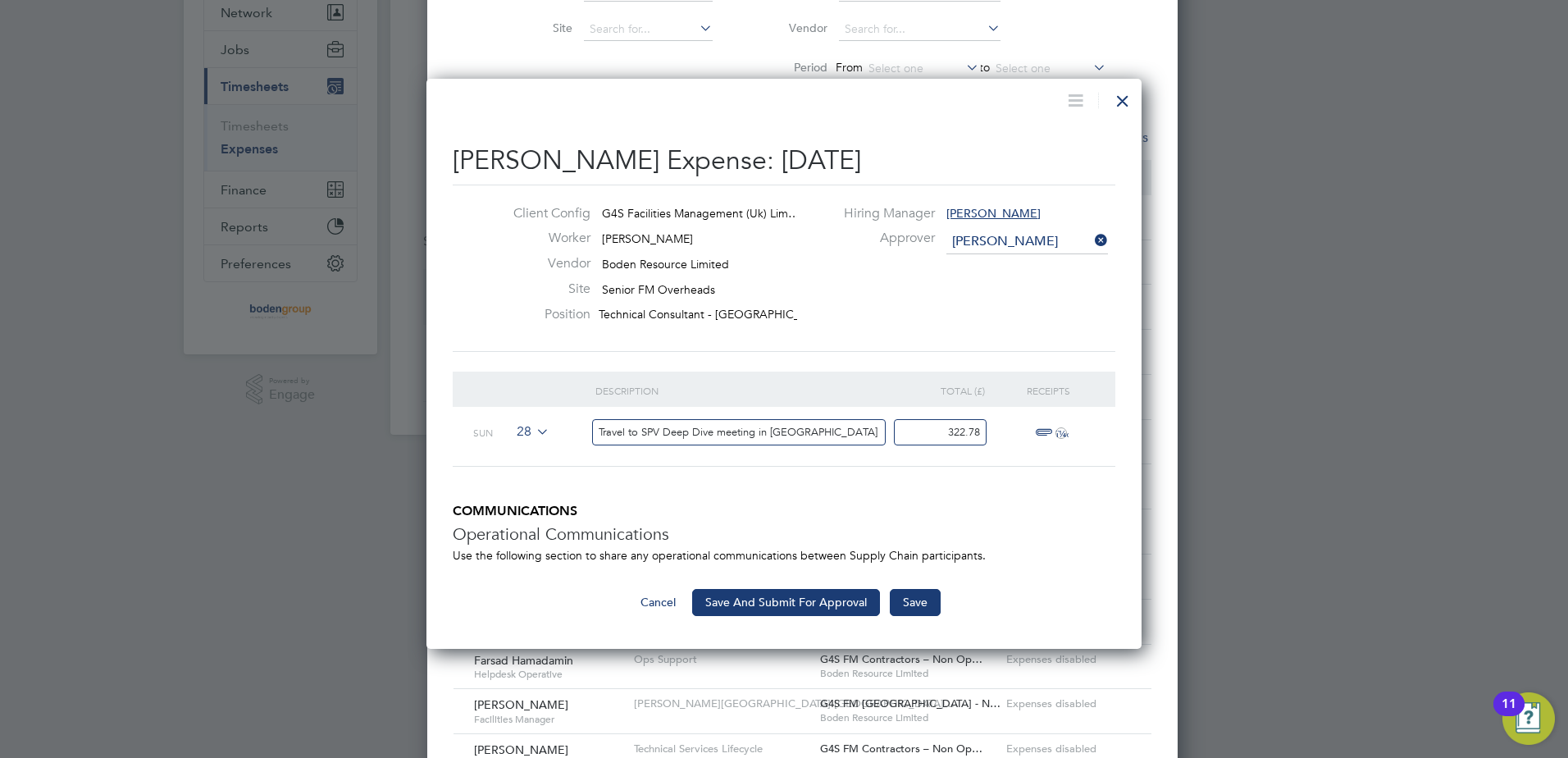
type input "322.78"
drag, startPoint x: 1059, startPoint y: 481, endPoint x: 882, endPoint y: 319, distance: 239.9
click at [1059, 480] on li "Description Total (£) Receipts Sun 28 Travel to SPV Deep Dive meeting in London…" at bounding box center [784, 437] width 663 height 132
drag, startPoint x: 1046, startPoint y: 428, endPoint x: 1085, endPoint y: 404, distance: 45.8
click at [1046, 428] on span "ï¼‹" at bounding box center [1049, 433] width 36 height 20
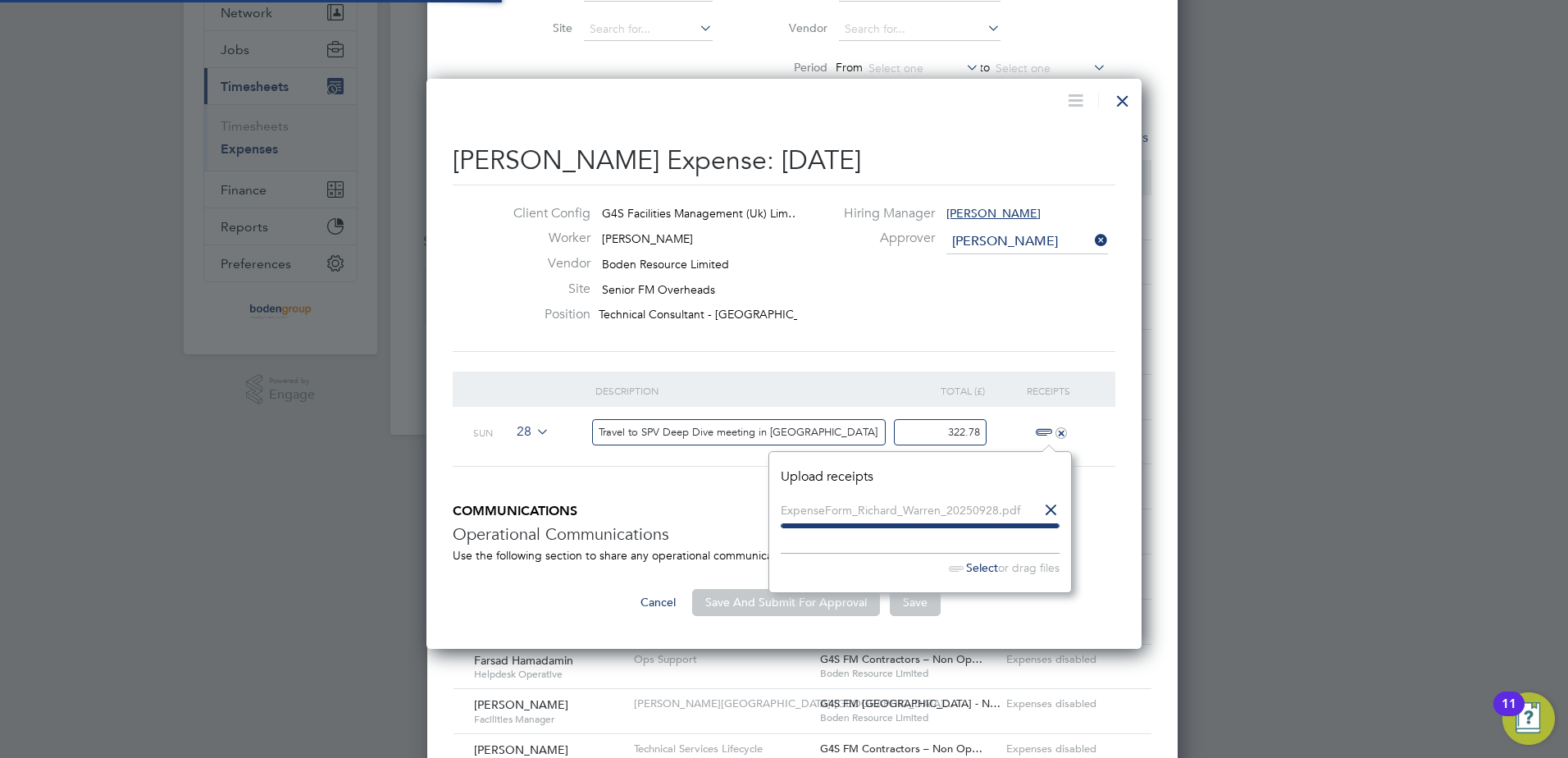
click at [1121, 619] on div "Richard Warren's Expense: 28 Sep 2025 Client Config G4S Facilities Management (…" at bounding box center [784, 363] width 715 height 570
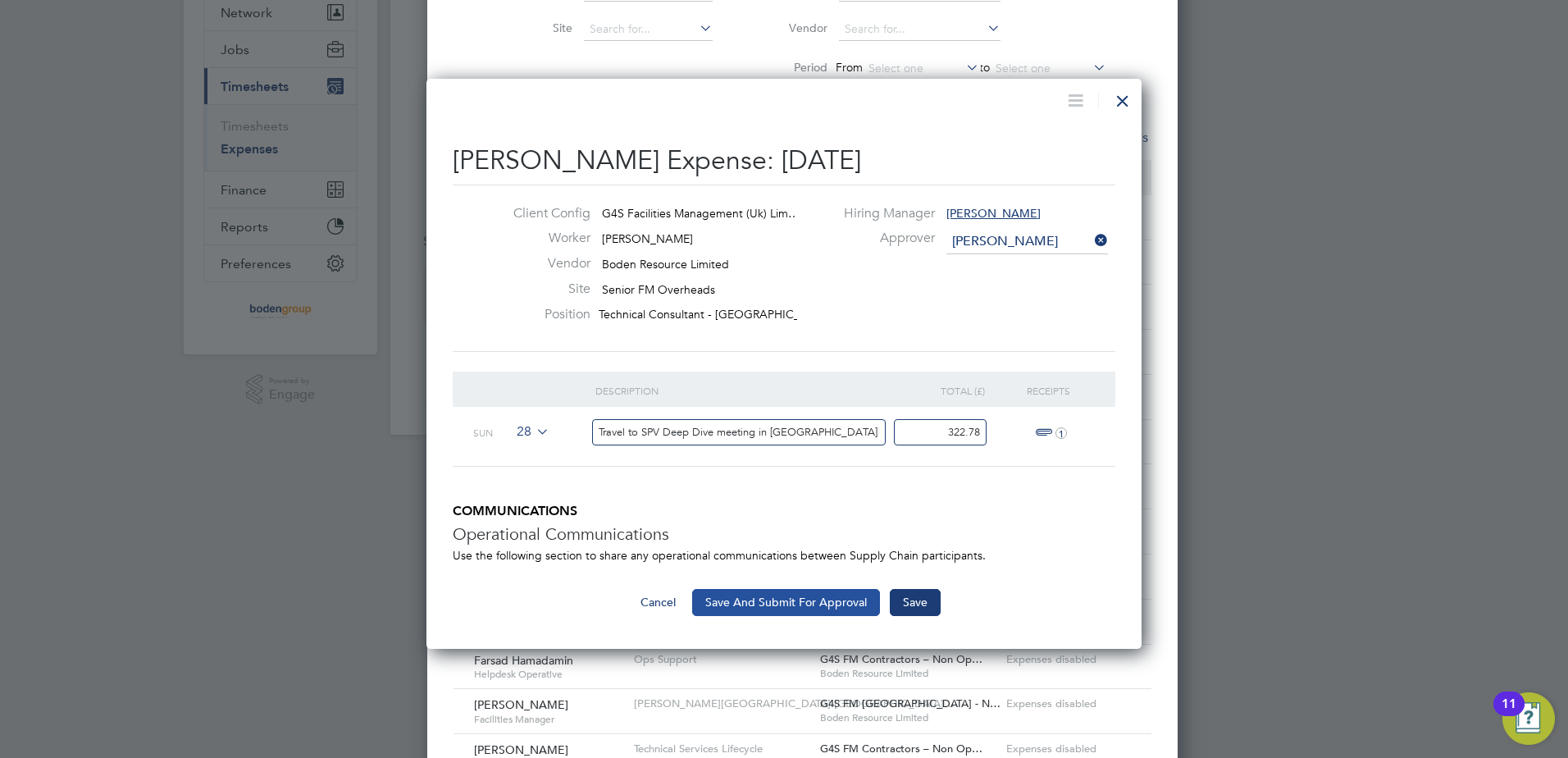
click at [824, 598] on button "Save And Submit For Approval" at bounding box center [786, 601] width 188 height 26
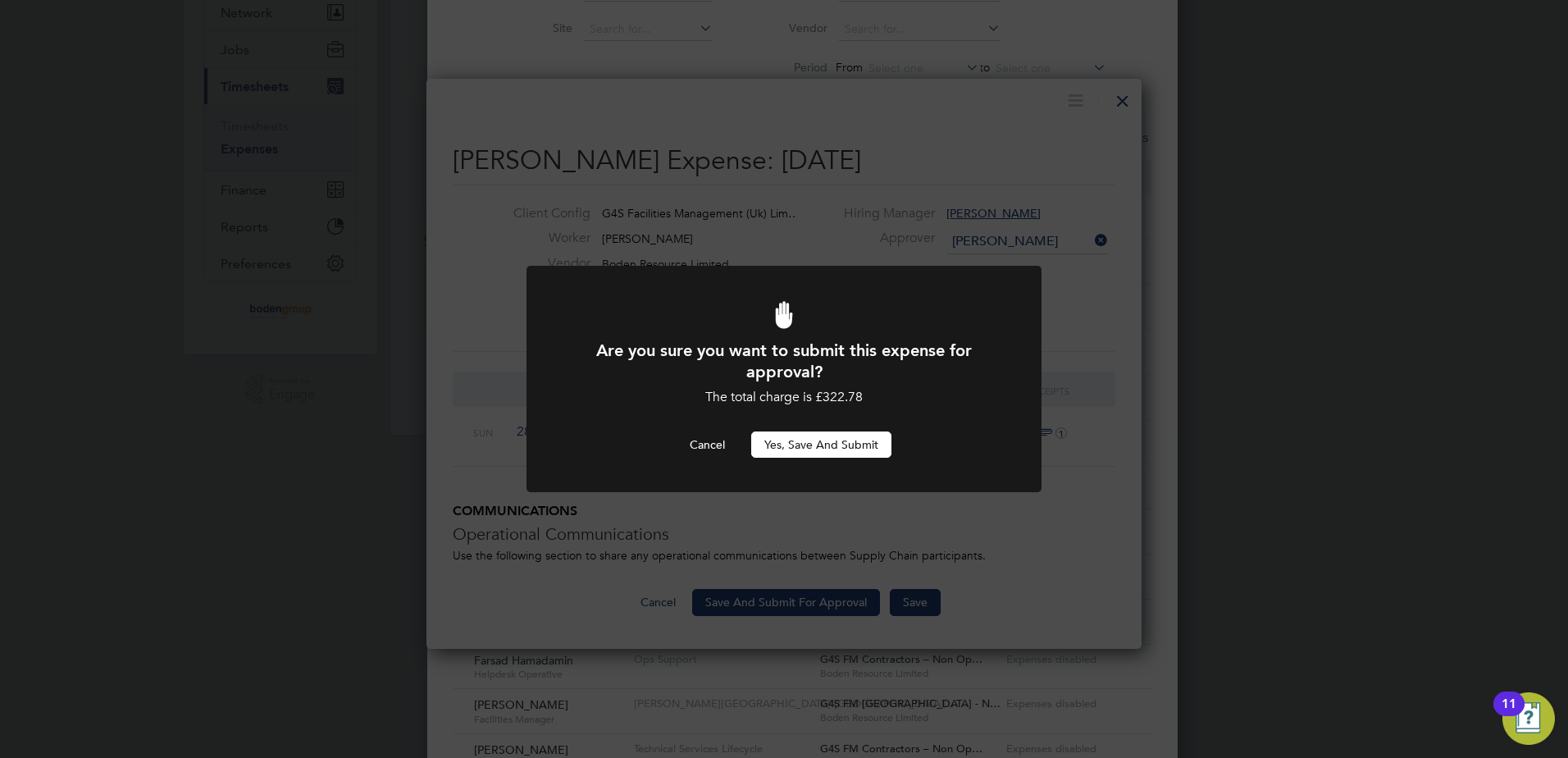
click at [848, 434] on button "Yes, Save and Submit" at bounding box center [821, 443] width 141 height 26
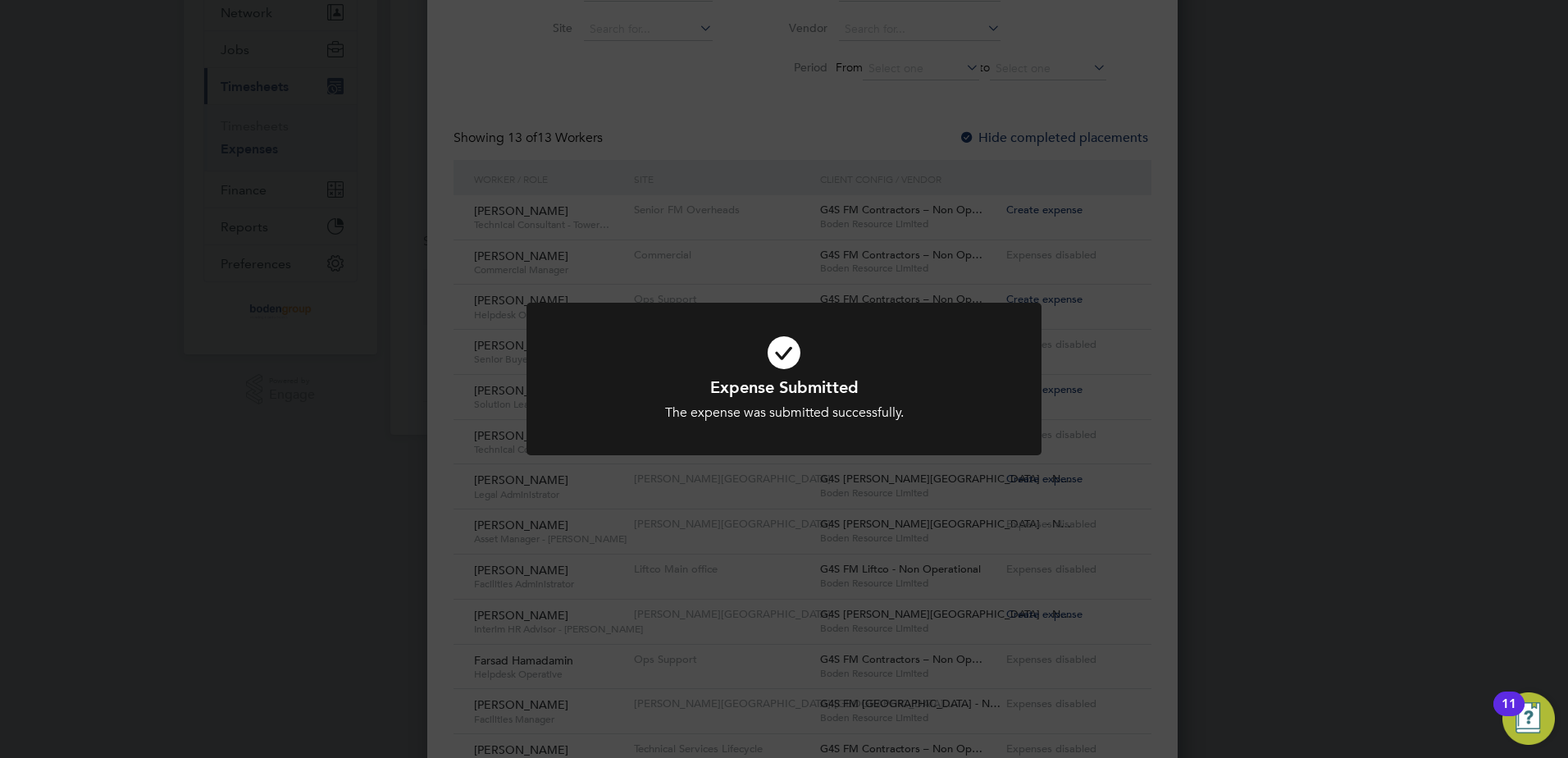
click at [1314, 330] on div "Expense Submitted The expense was submitted successfully. Cancel Okay" at bounding box center [784, 379] width 1568 height 758
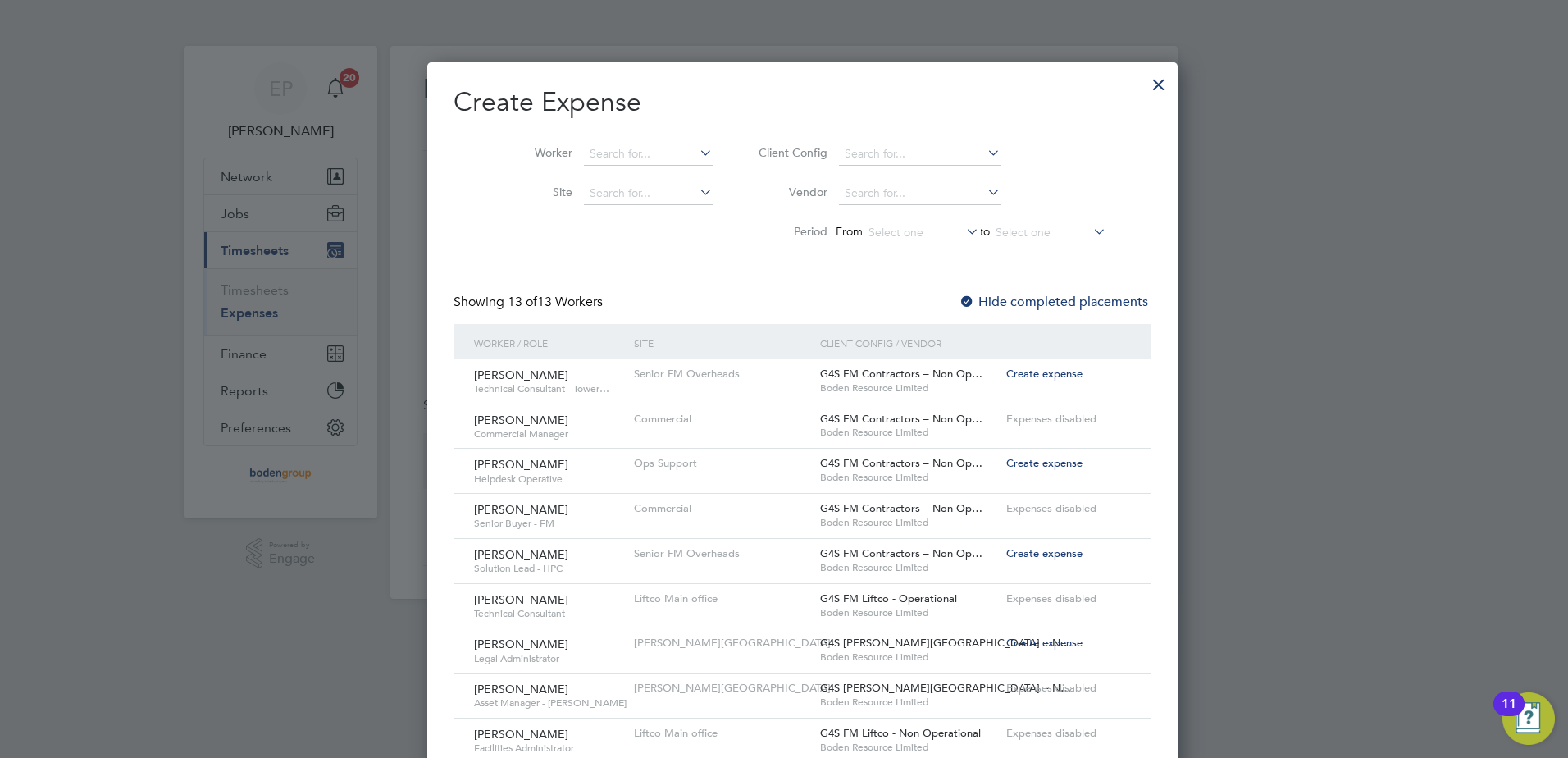
drag, startPoint x: 1122, startPoint y: 81, endPoint x: 767, endPoint y: 5, distance: 363.0
click at [1144, 82] on div at bounding box center [1159, 80] width 30 height 30
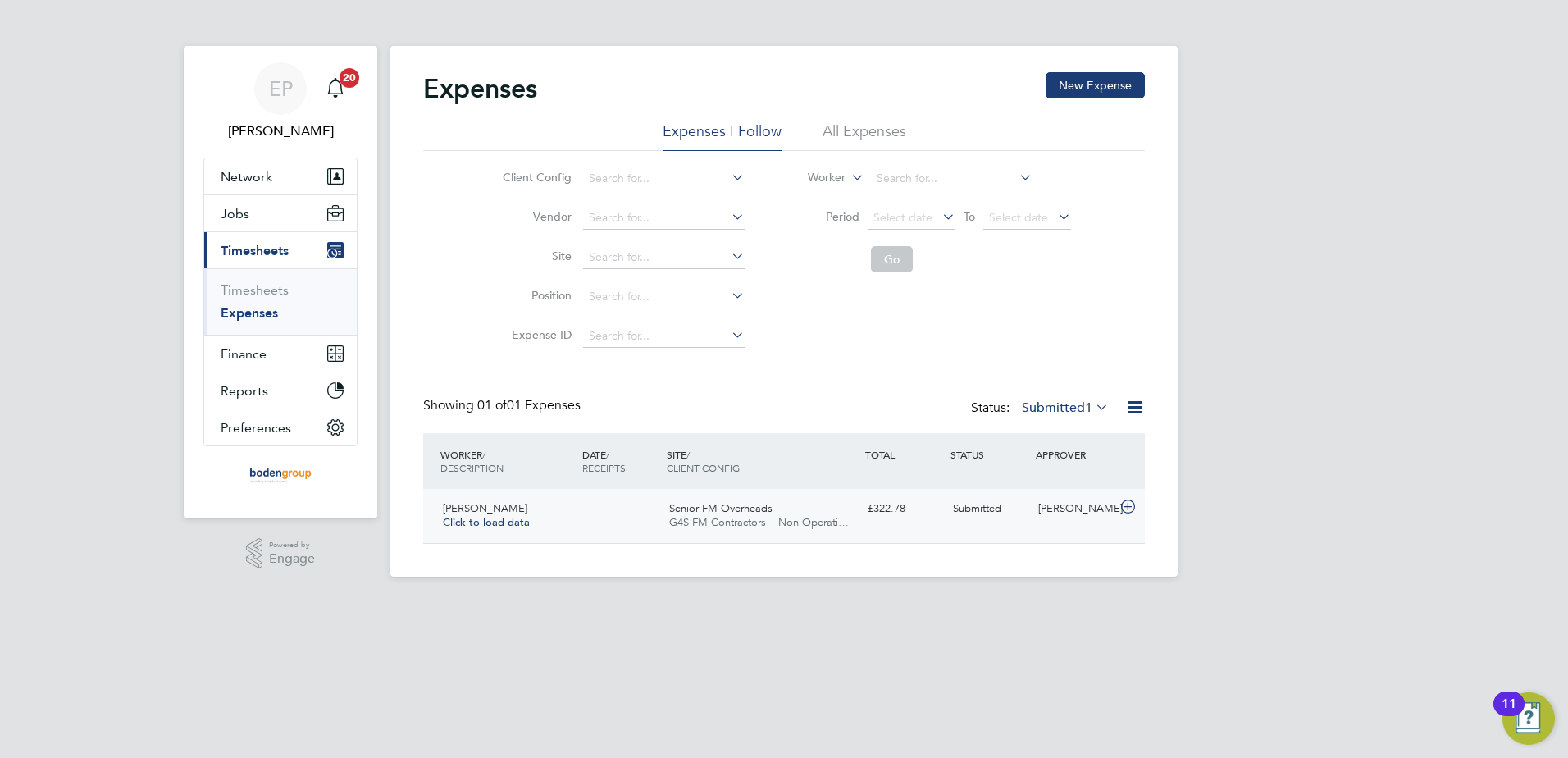
click at [892, 520] on div "£322.78" at bounding box center [903, 508] width 86 height 27
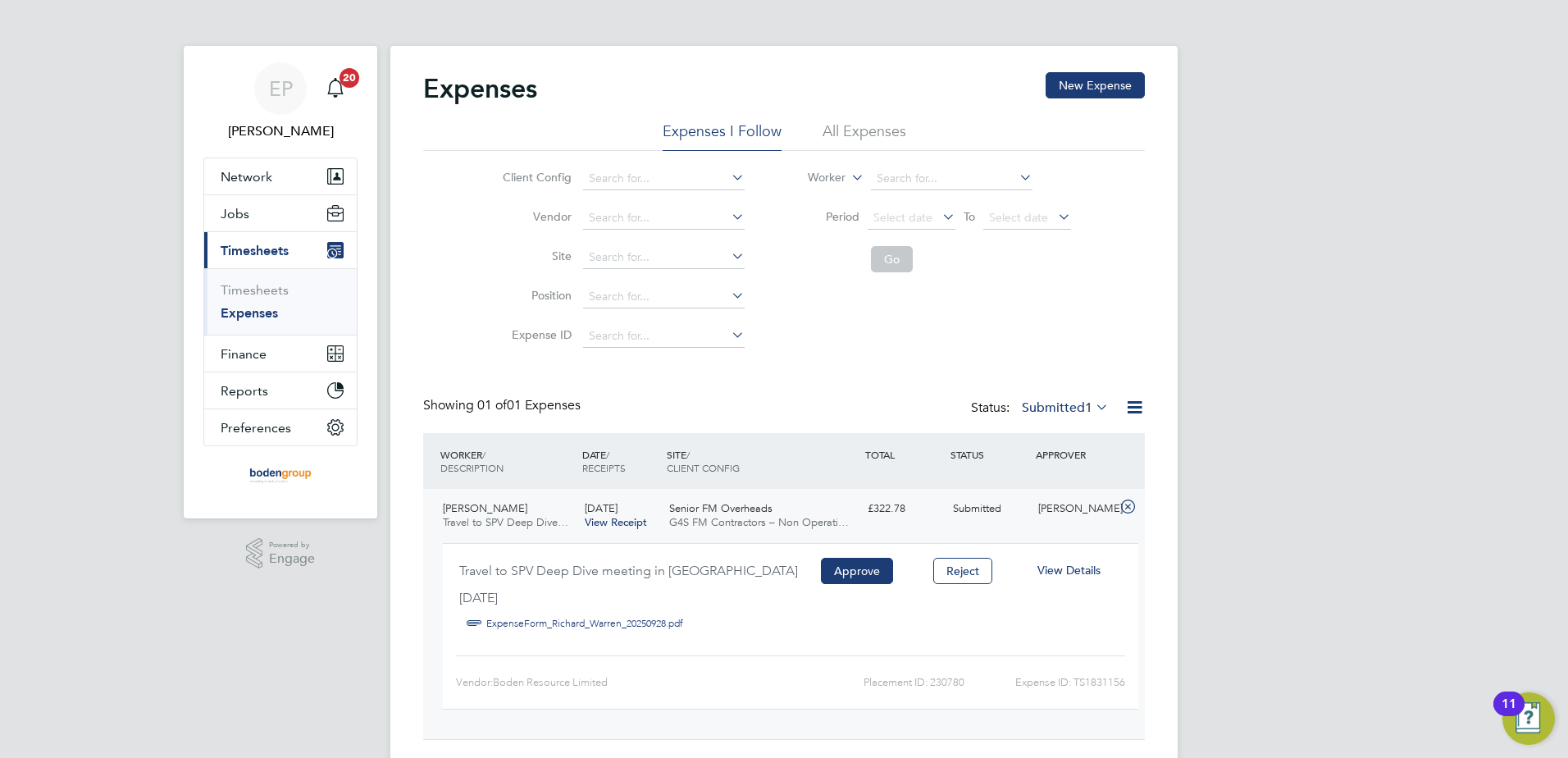
click at [1075, 567] on span "View Details" at bounding box center [1069, 570] width 63 height 14
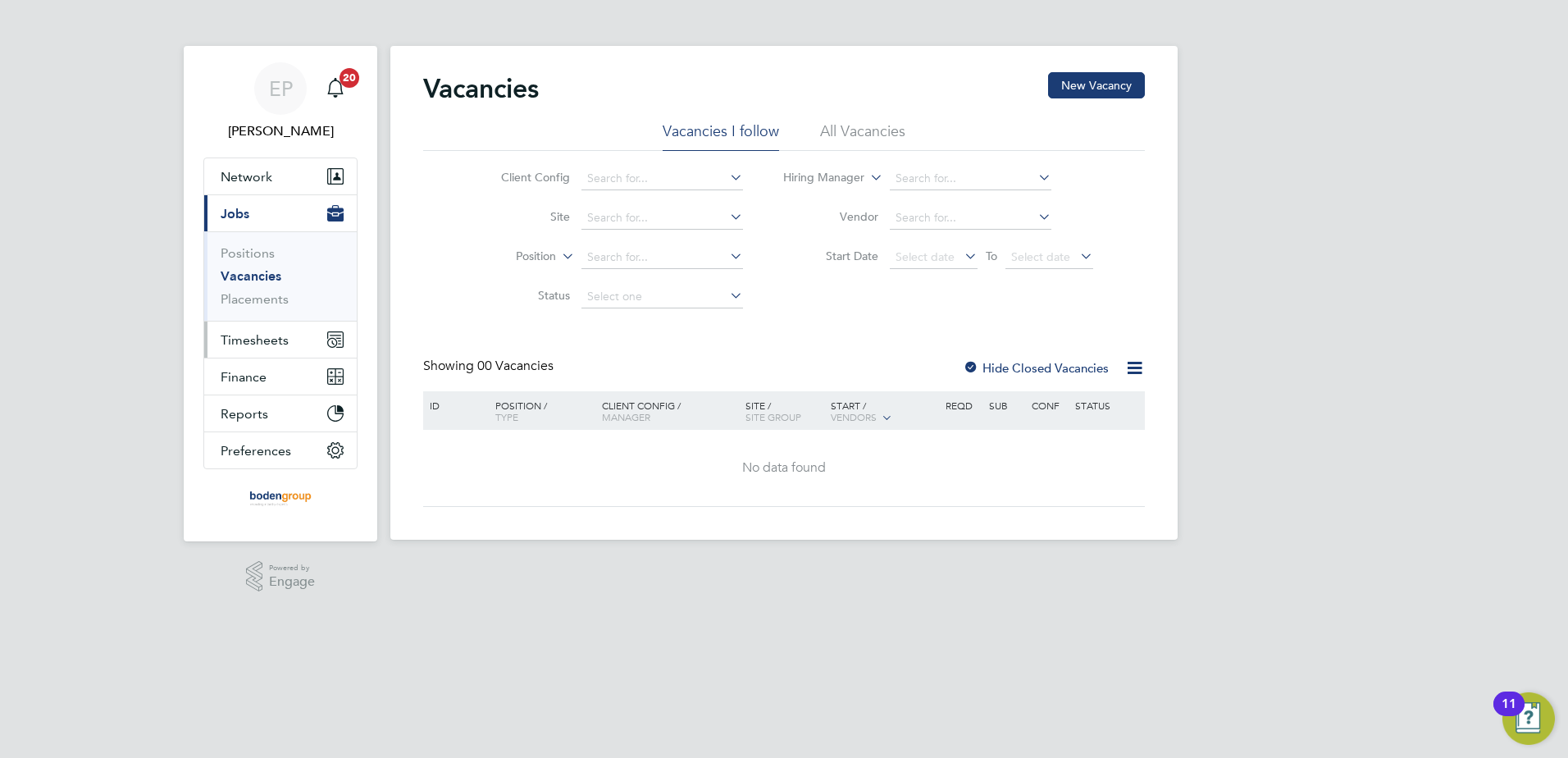
click at [264, 343] on span "Timesheets" at bounding box center [255, 339] width 69 height 15
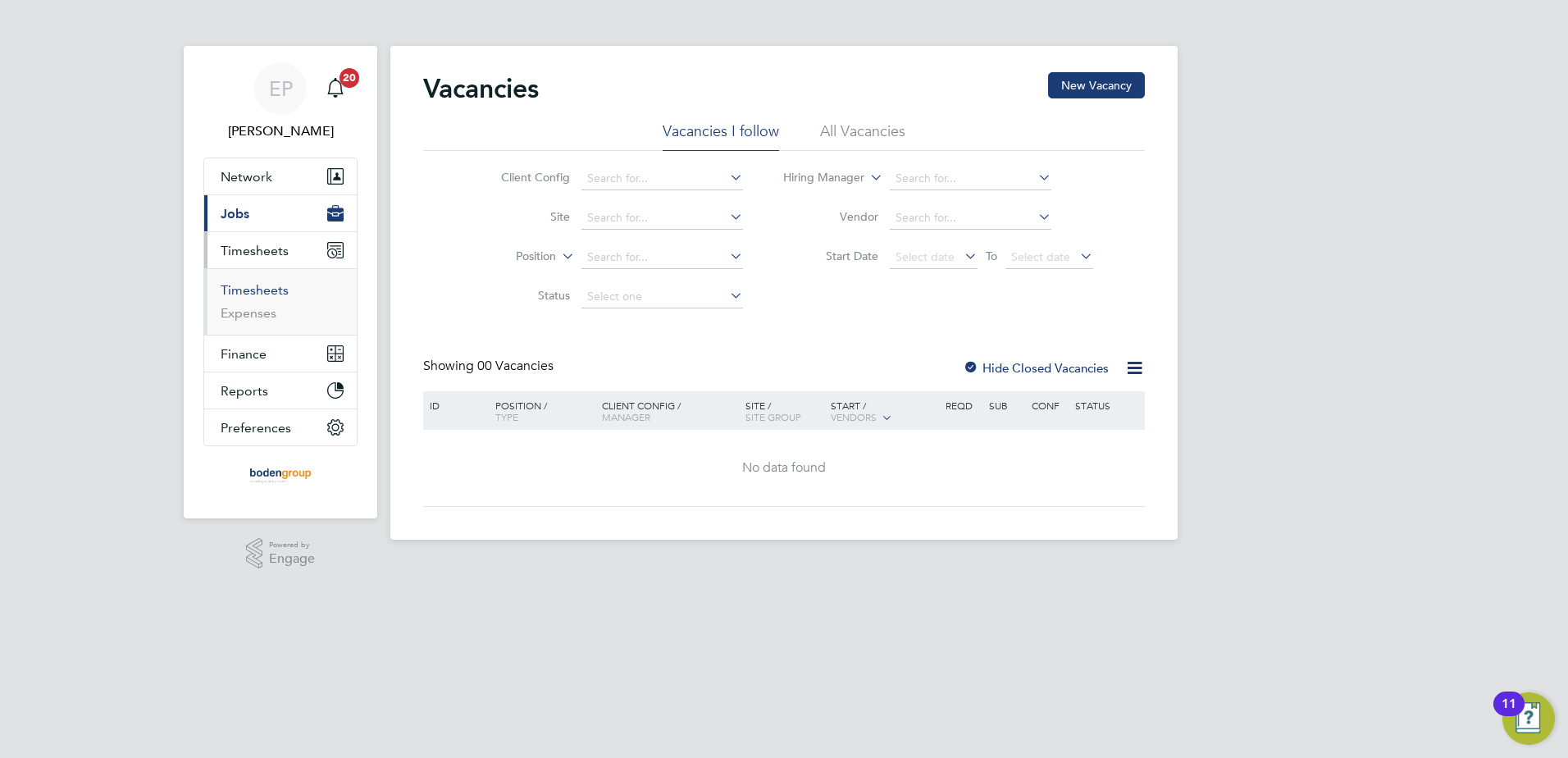
click at [280, 286] on link "Timesheets" at bounding box center [255, 289] width 69 height 15
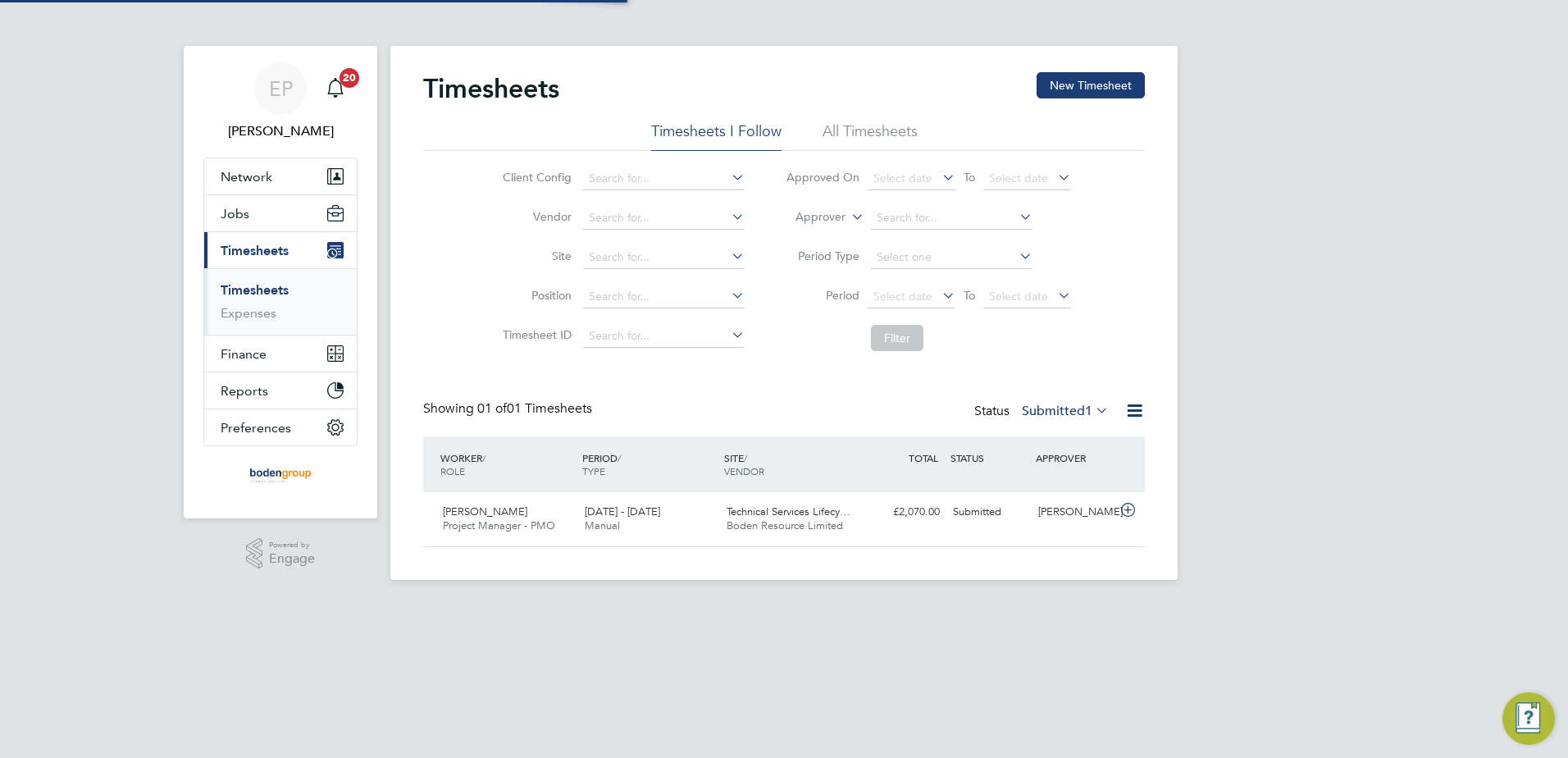
scroll to position [41, 142]
click at [987, 519] on div "Submitted" at bounding box center [989, 512] width 86 height 27
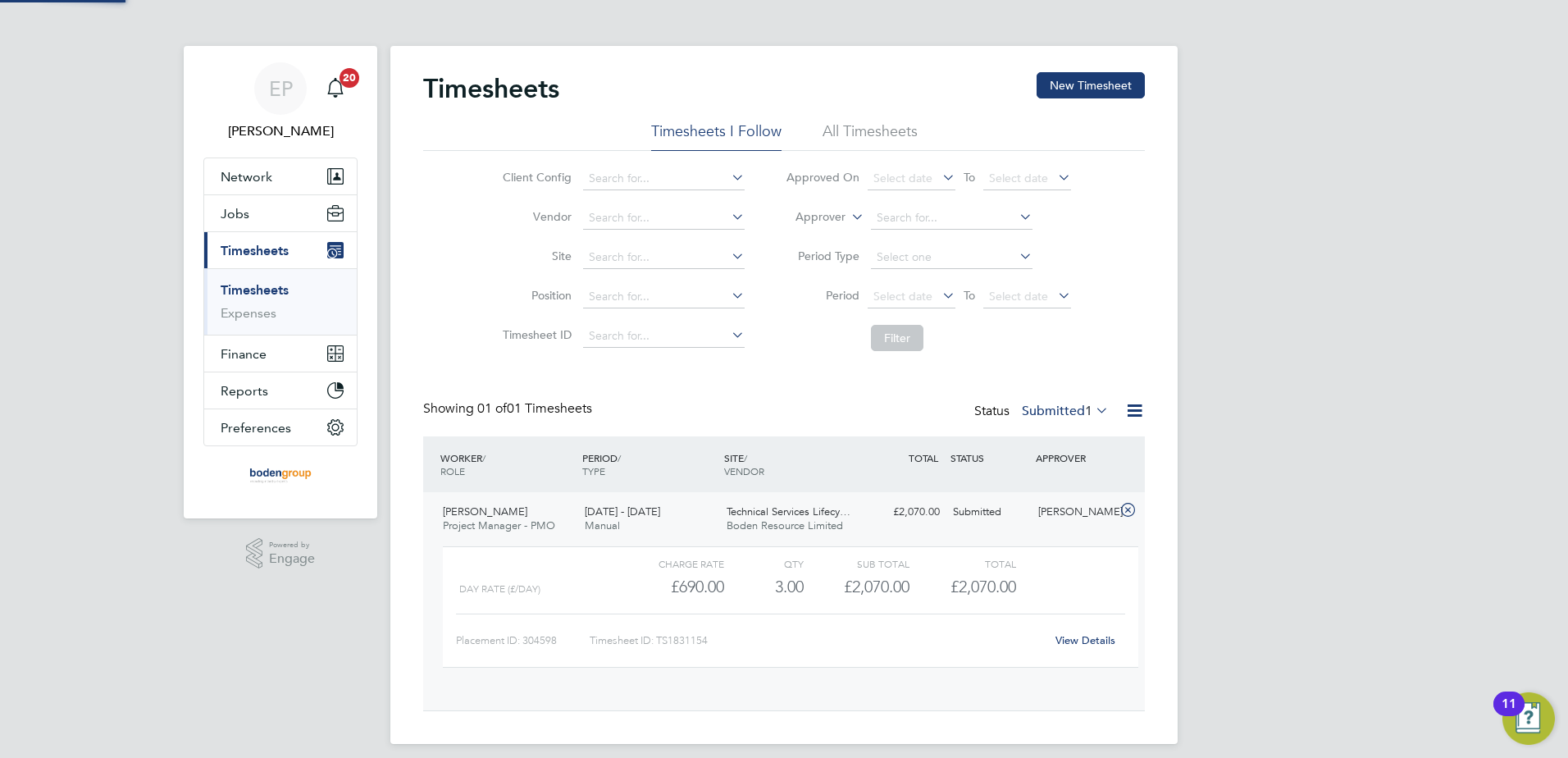
scroll to position [28, 160]
